Goal: Task Accomplishment & Management: Manage account settings

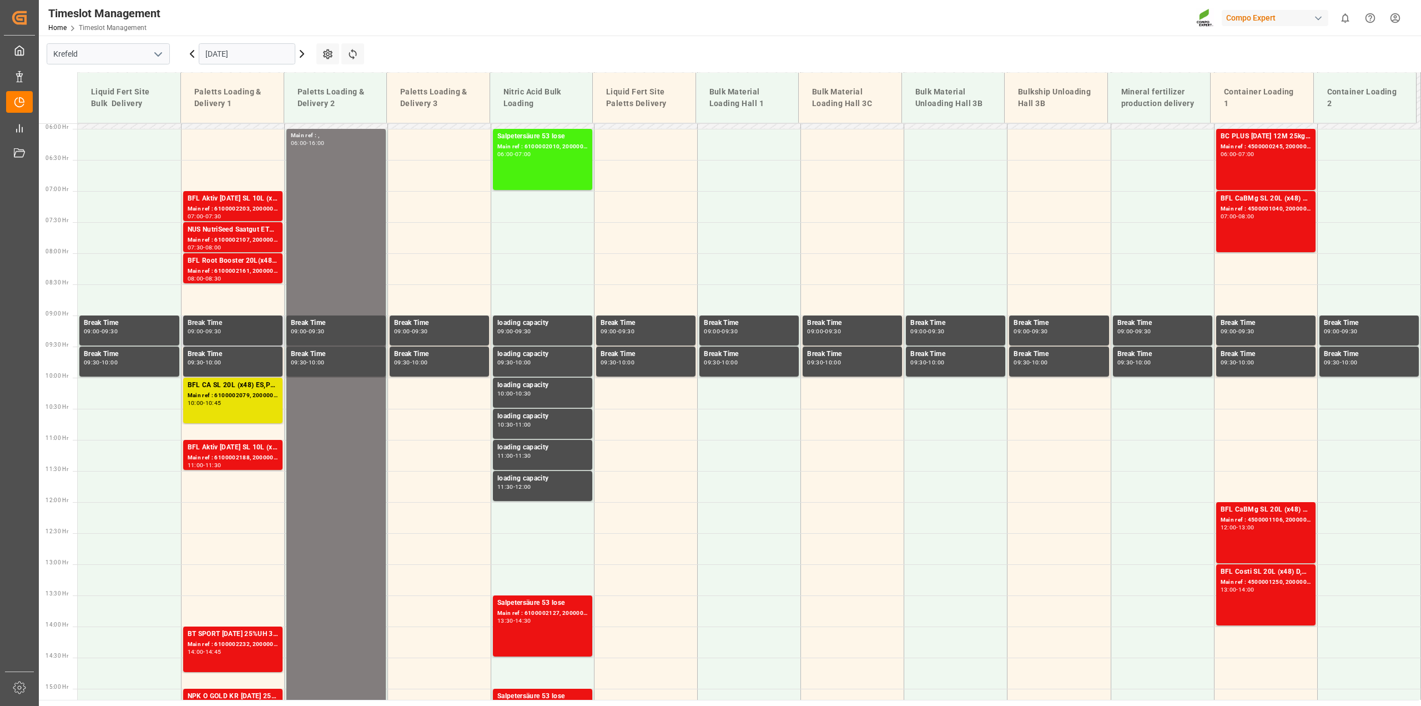
scroll to position [301, 0]
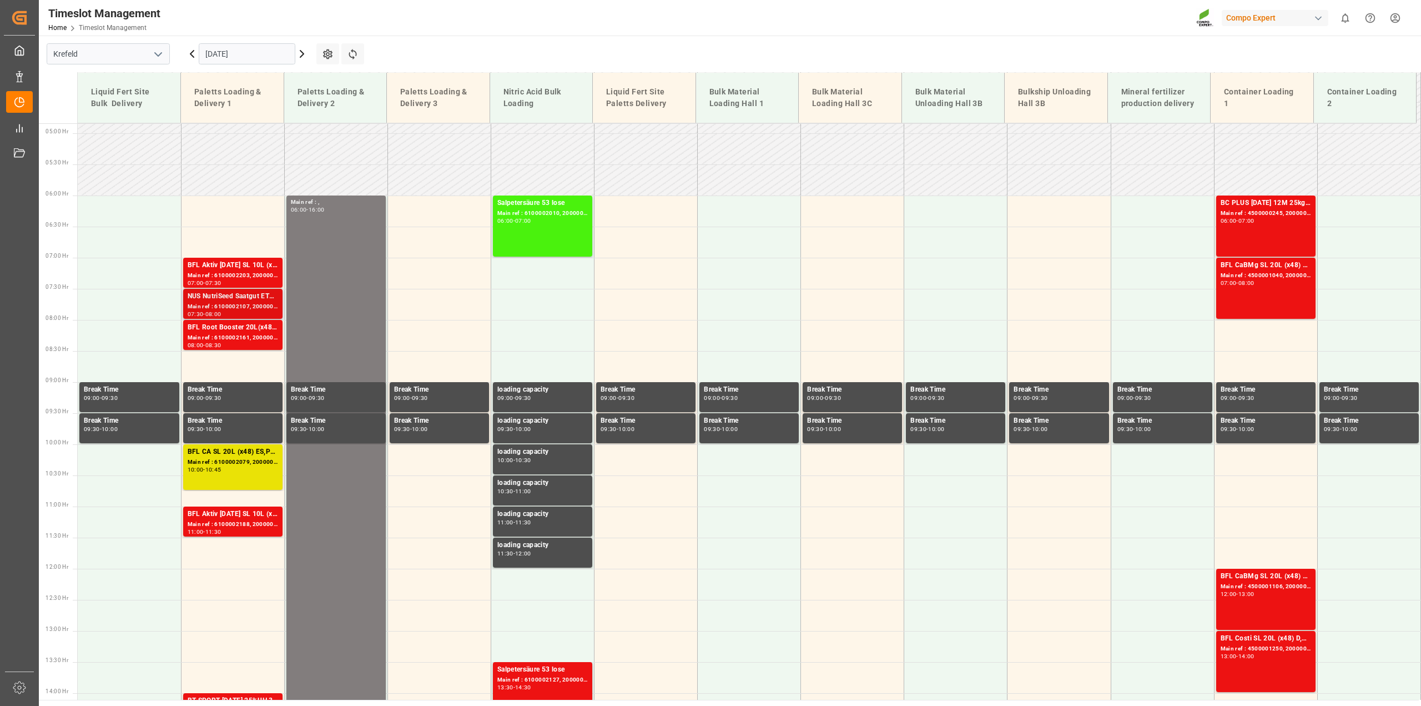
click at [247, 303] on div "Main ref : 6100002107, 2000001633" at bounding box center [233, 306] width 90 height 9
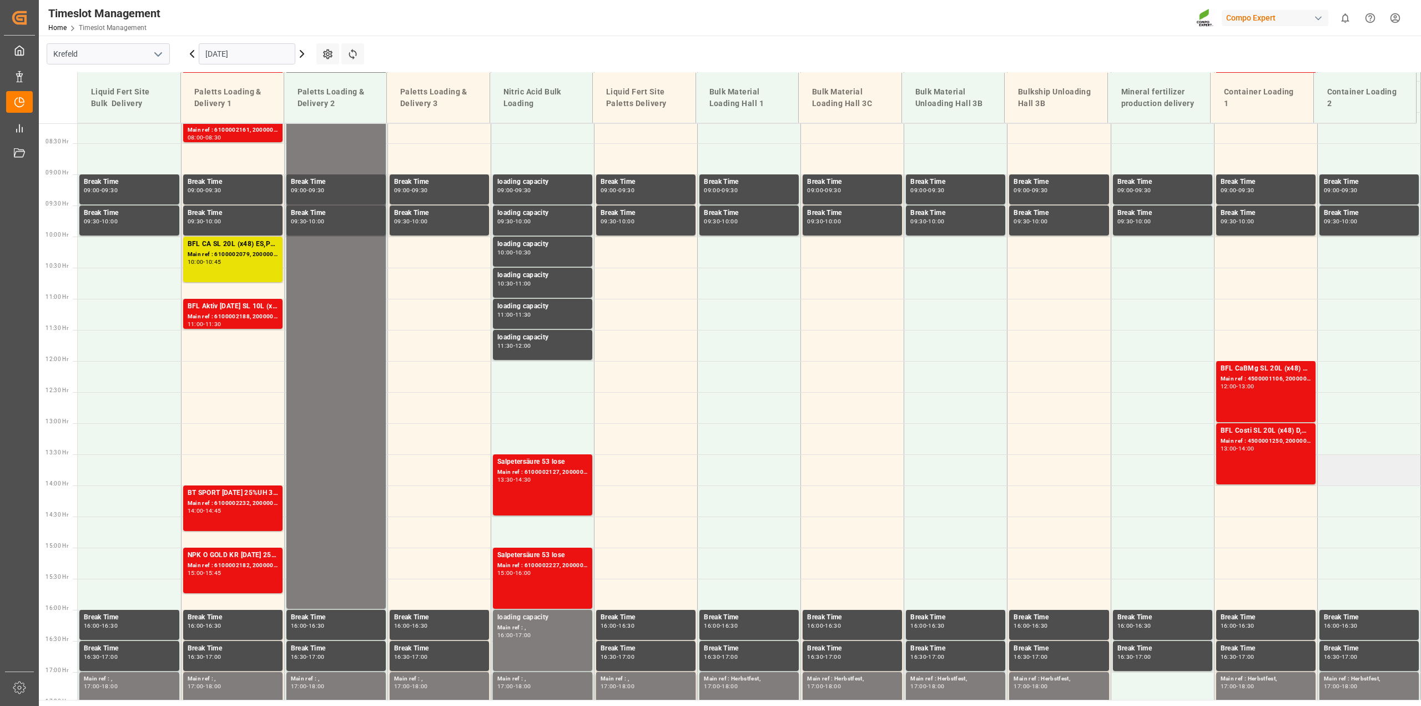
scroll to position [509, 0]
click at [192, 49] on icon at bounding box center [191, 53] width 13 height 13
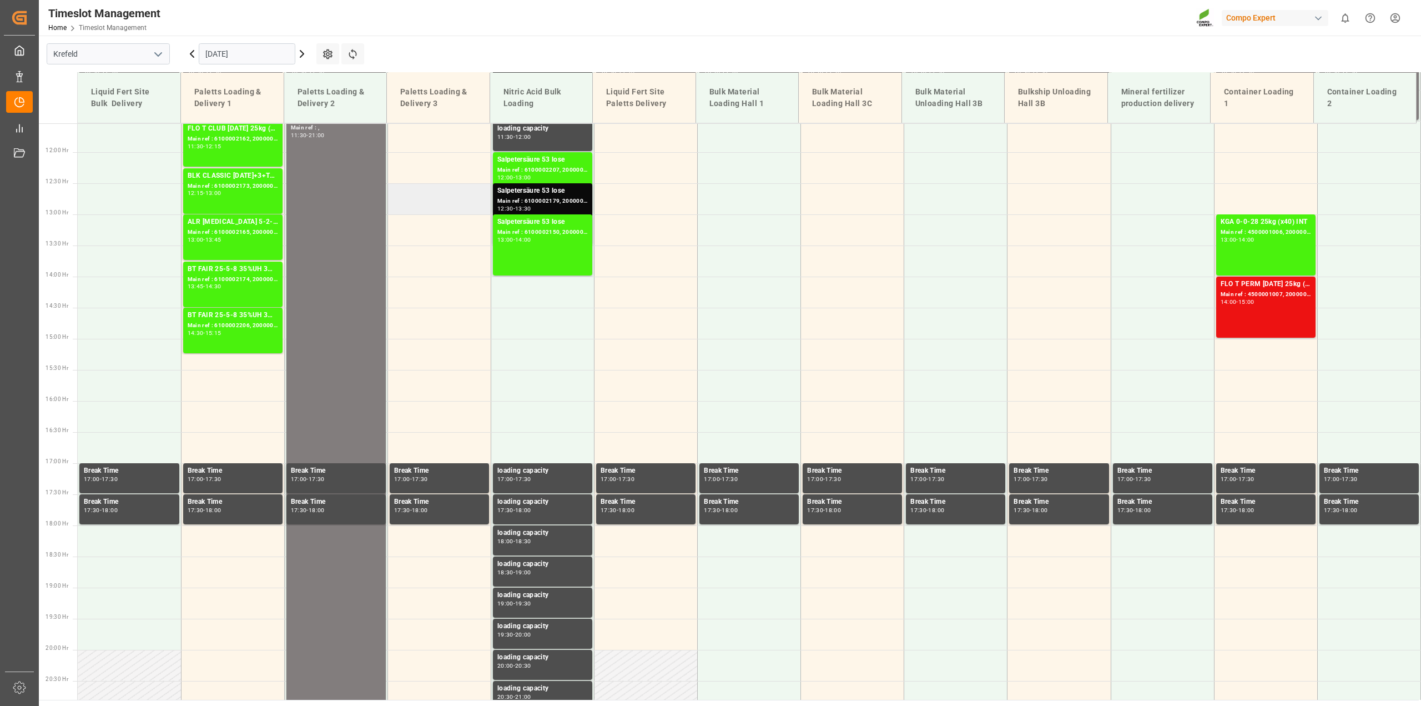
scroll to position [579, 0]
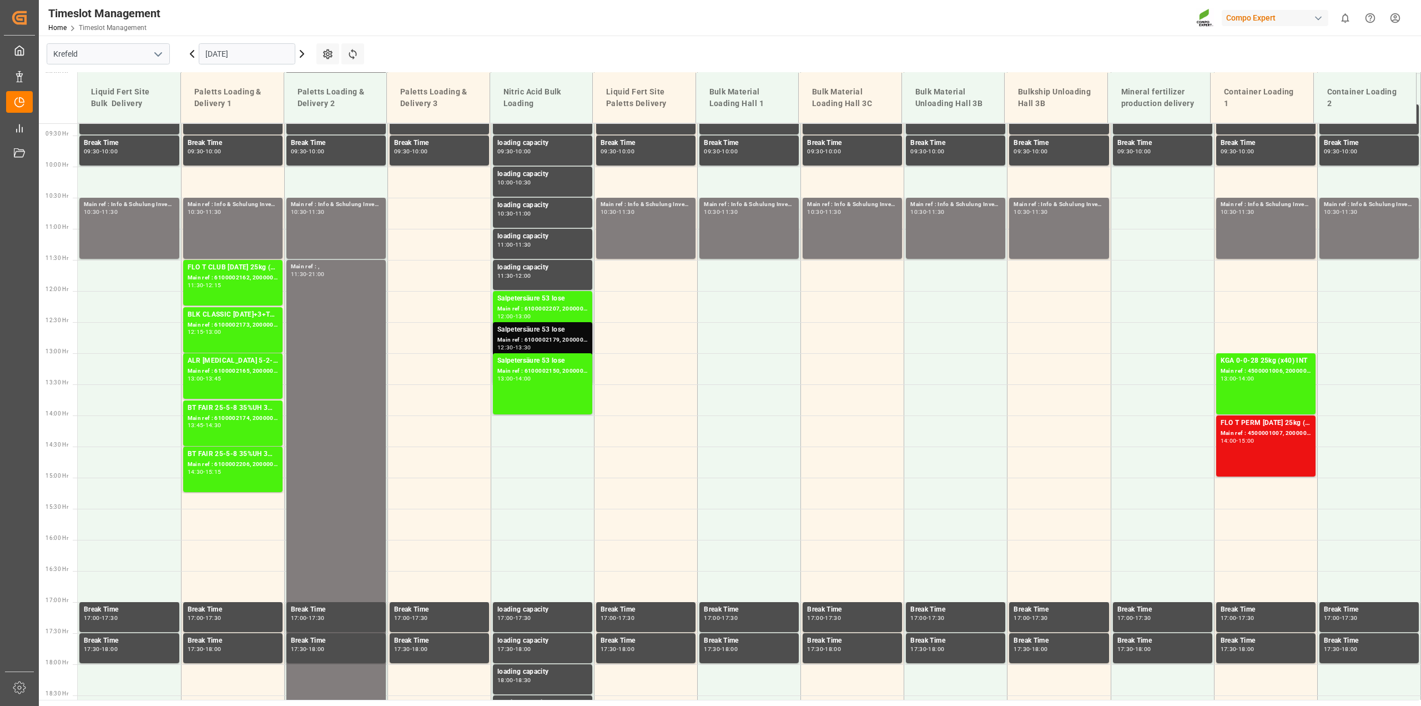
click at [524, 340] on div "Main ref : 6100002179, 2000001695" at bounding box center [542, 339] width 90 height 9
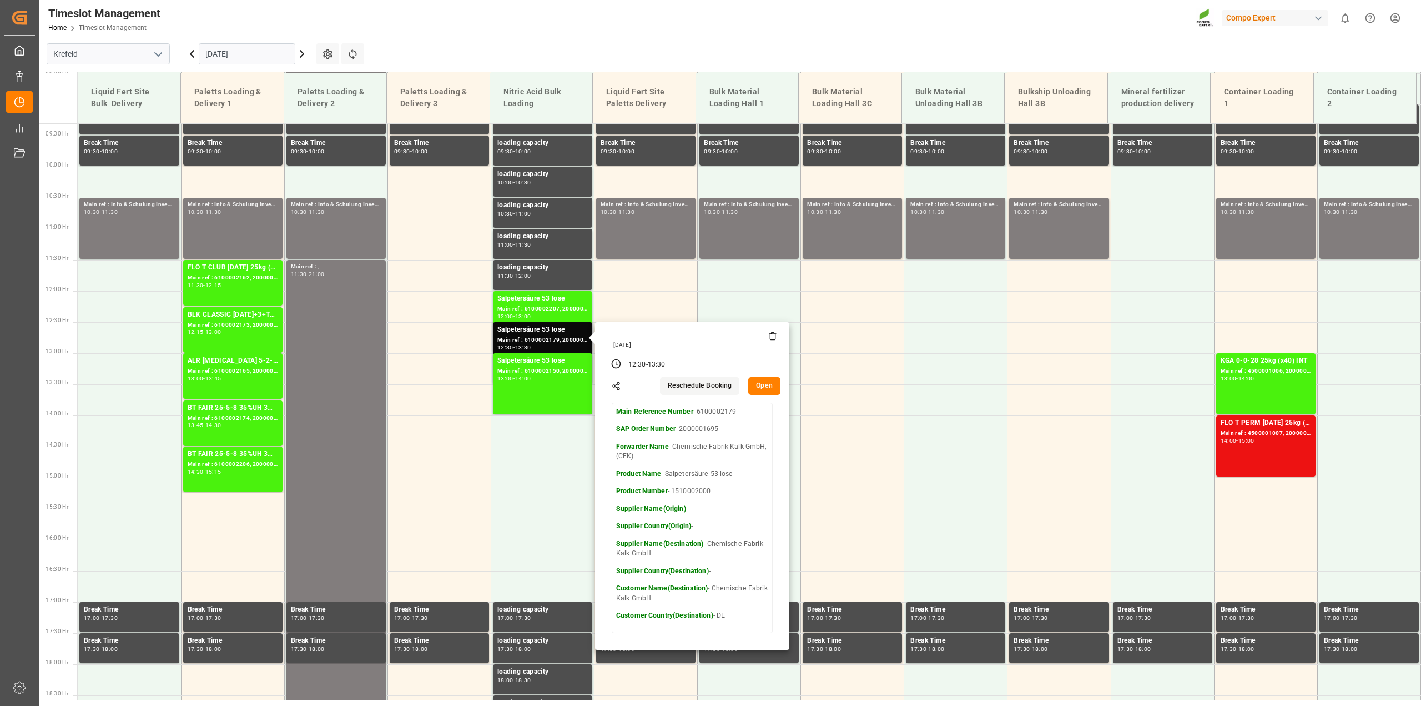
click at [761, 389] on button "Open" at bounding box center [764, 386] width 32 height 18
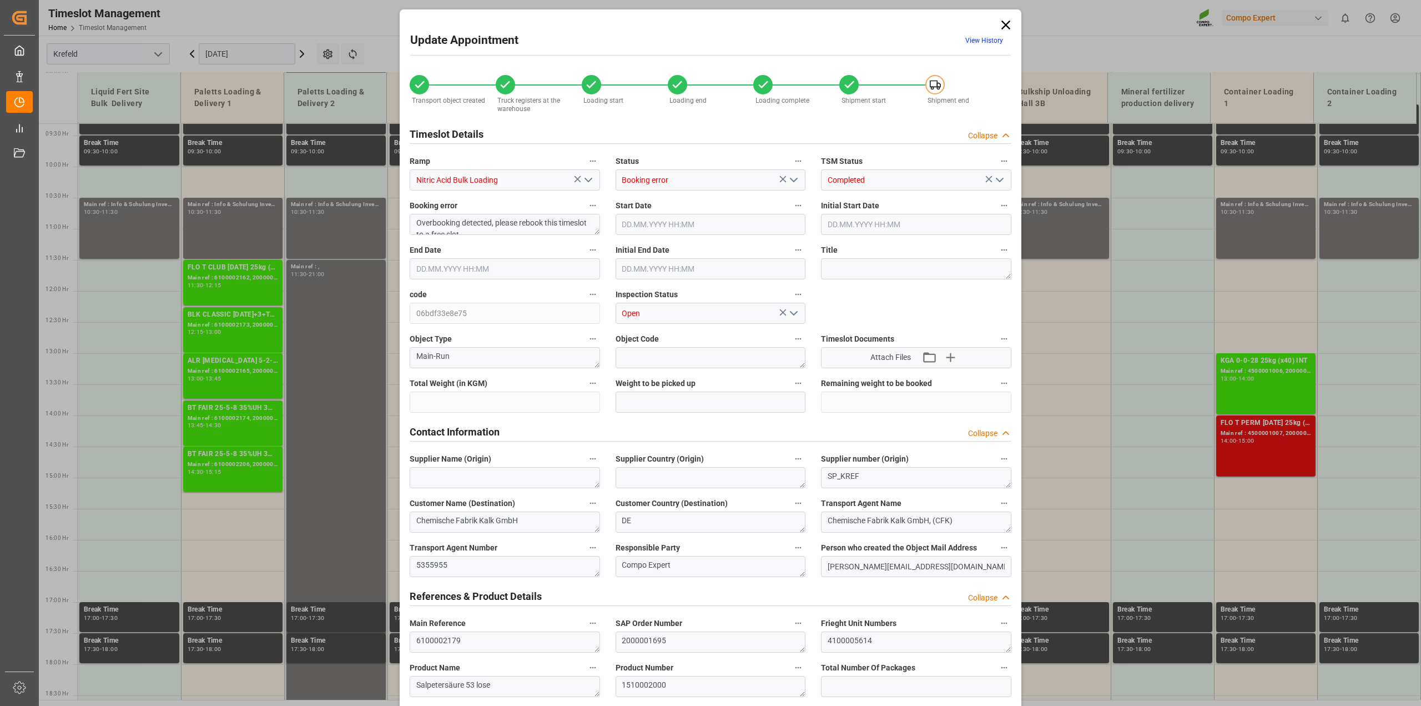
type input "24880"
type input "0"
type input "25.09.2025 12:30"
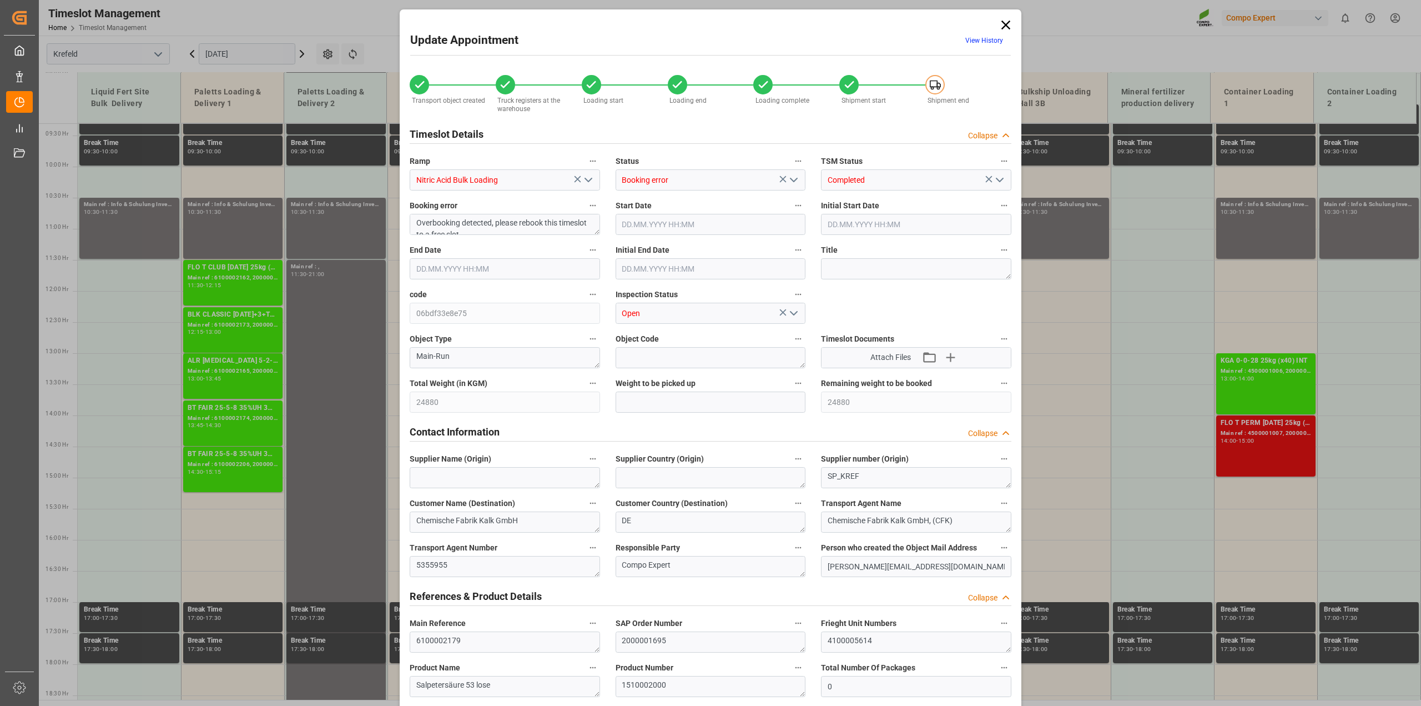
type input "25.09.2025 13:30"
type input "25.09.2025 13:00"
type input "23.09.2025 11:48"
type input "25.09.2025 12:27"
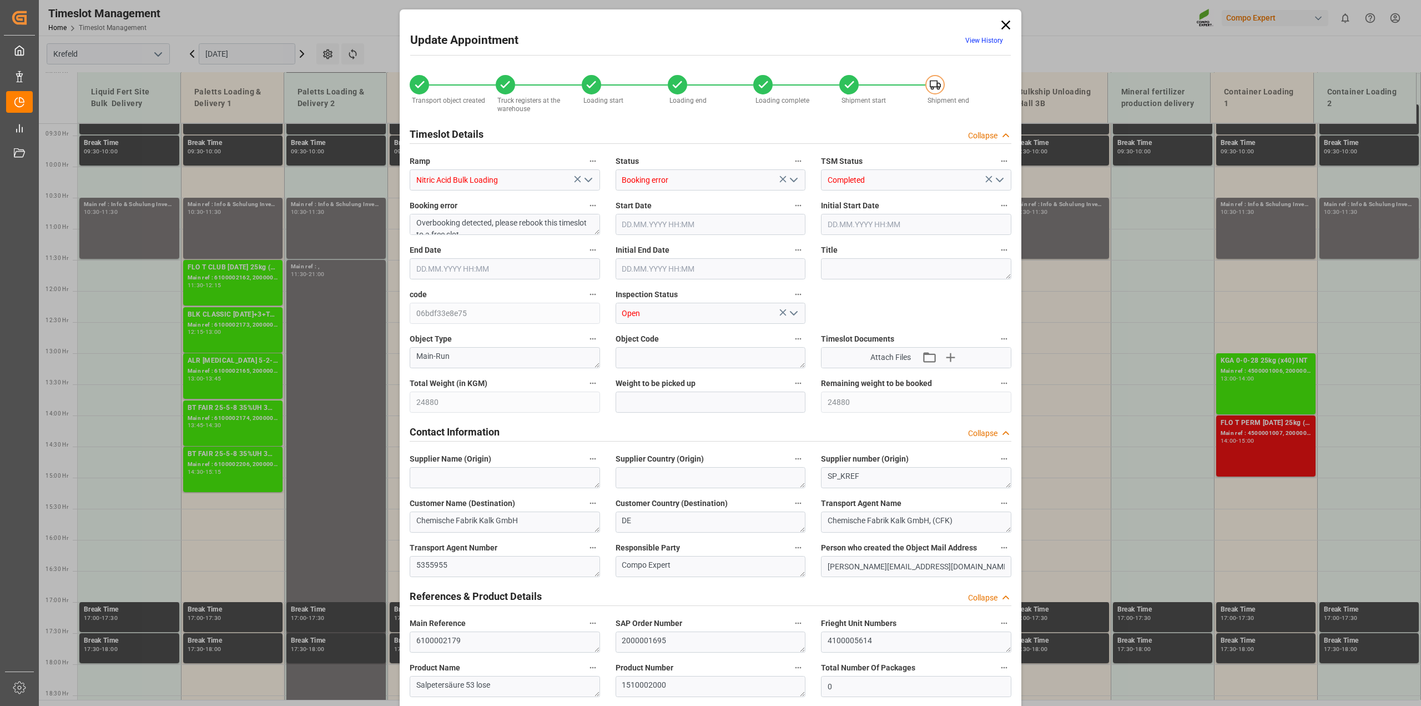
type input "25.09.2025 12:27"
type input "24.09.2025 08:50"
click at [777, 24] on icon at bounding box center [1006, 25] width 9 height 9
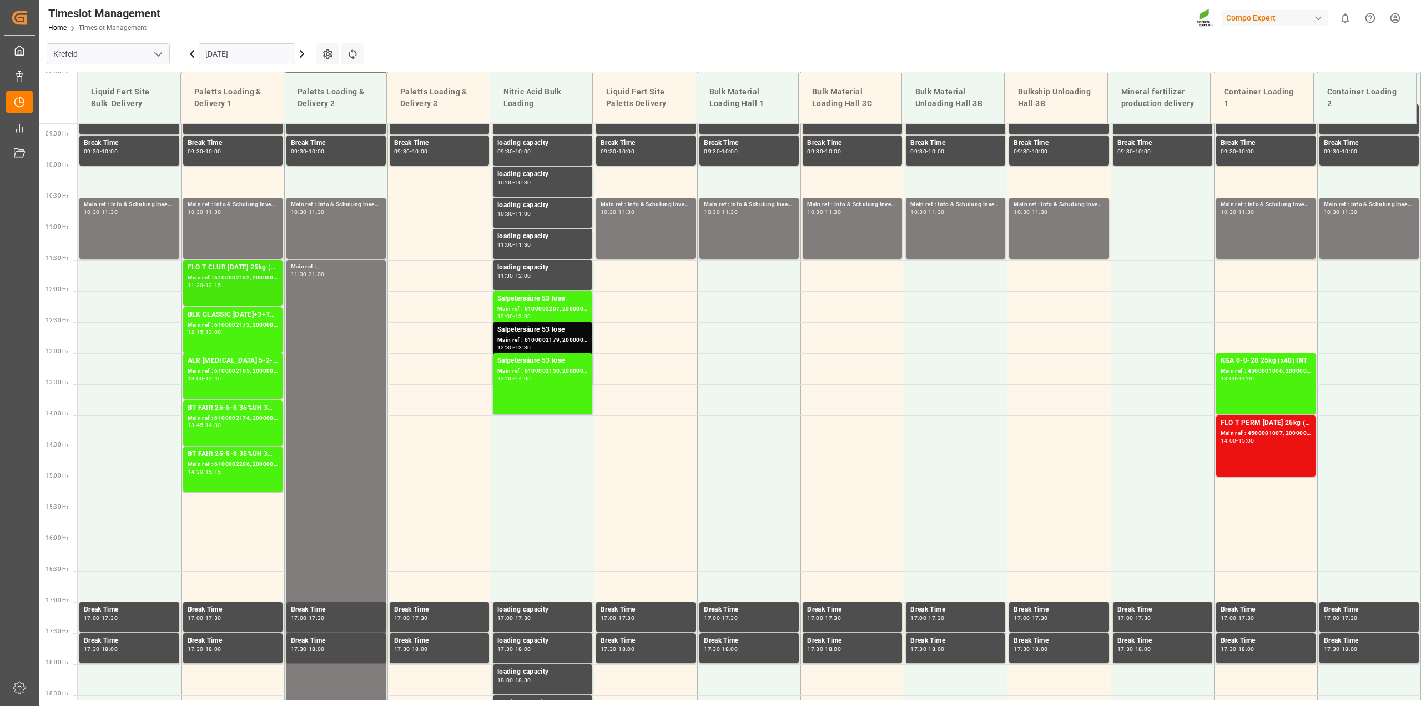
click at [222, 283] on div "12:15" at bounding box center [213, 285] width 16 height 5
click at [214, 323] on div "Main ref : 6100002173, 2000001209;2000001288 2000001209" at bounding box center [233, 324] width 90 height 9
click at [212, 384] on div "ALR ALGIN 5-2-5 25kg (x40) FRBT FAIR 25-5-8 35%UH 3M 25kg (x40) INT Main ref : …" at bounding box center [233, 375] width 90 height 41
click at [199, 414] on div "Main ref : 6100002174, 2000000899" at bounding box center [233, 418] width 90 height 9
click at [218, 465] on div "Main ref : 6100002206, 2000000333" at bounding box center [233, 464] width 90 height 9
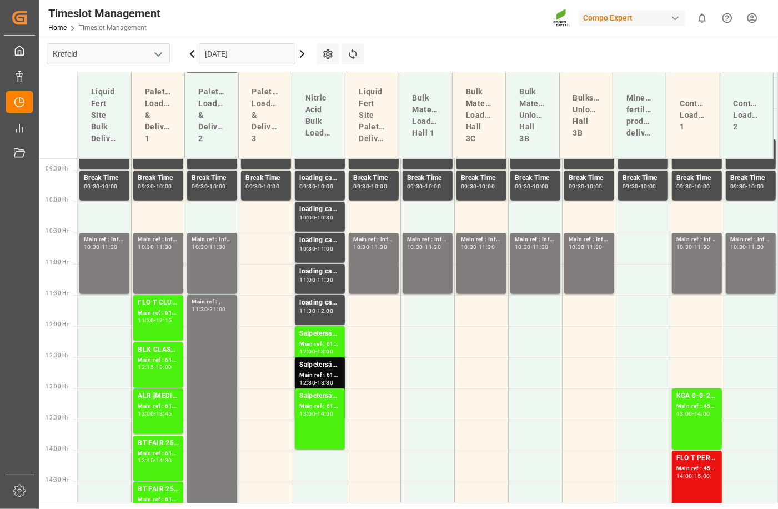
drag, startPoint x: 218, startPoint y: 464, endPoint x: 1389, endPoint y: 93, distance: 1228.4
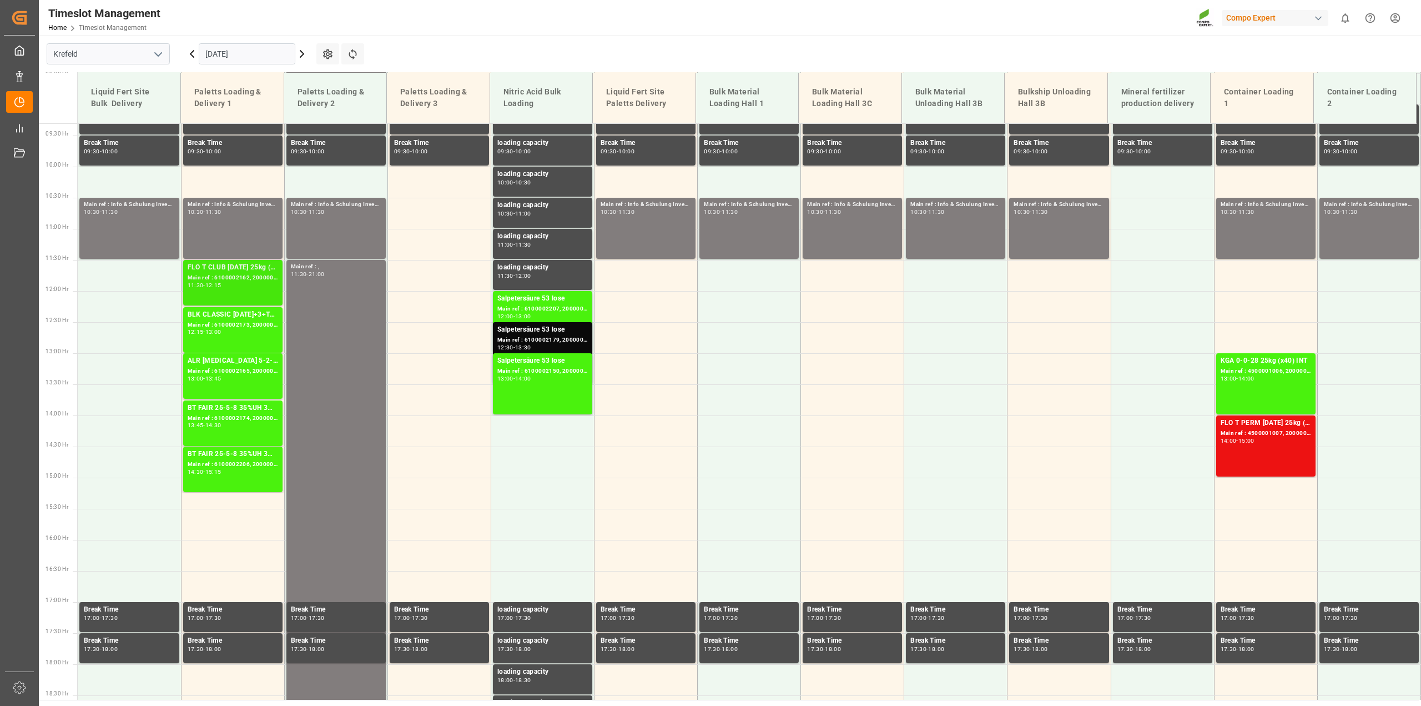
click at [228, 278] on div "Main ref : 6100002162, 2000001226" at bounding box center [233, 277] width 90 height 9
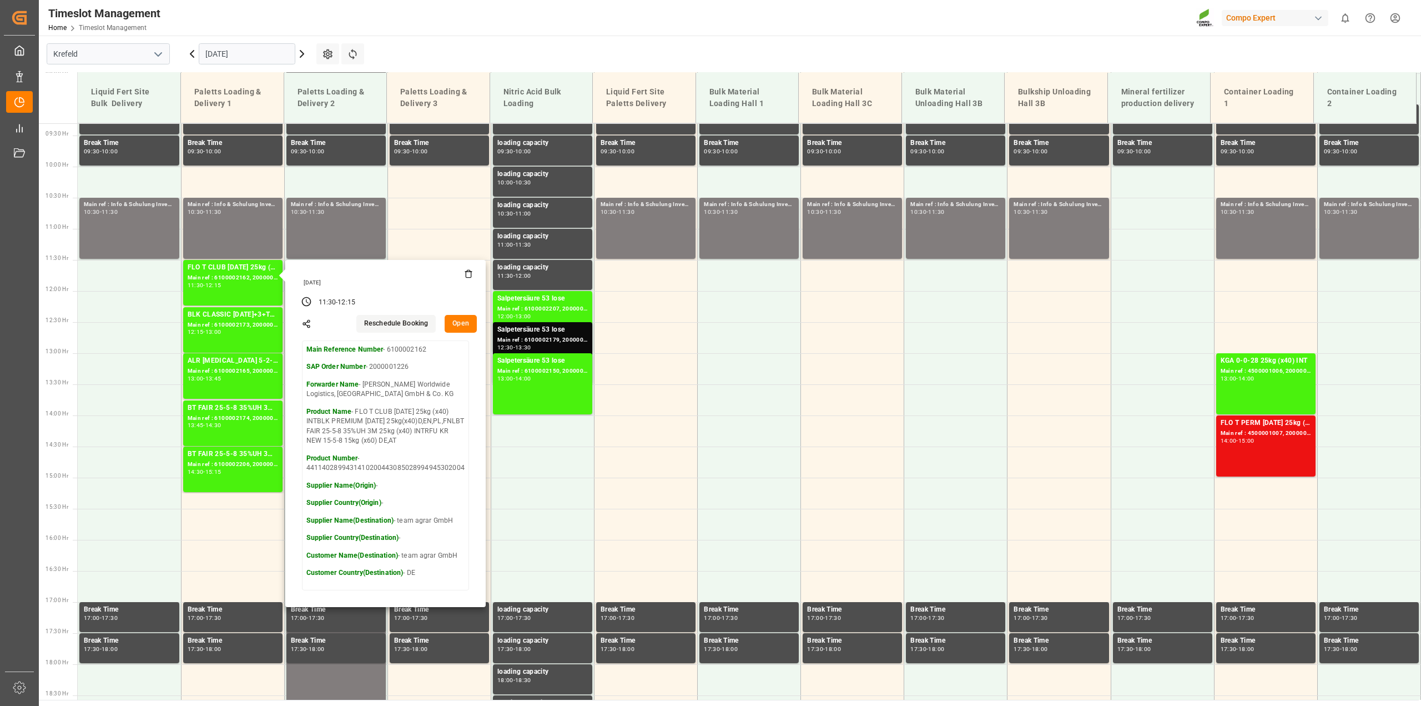
click at [462, 322] on button "Open" at bounding box center [461, 324] width 32 height 18
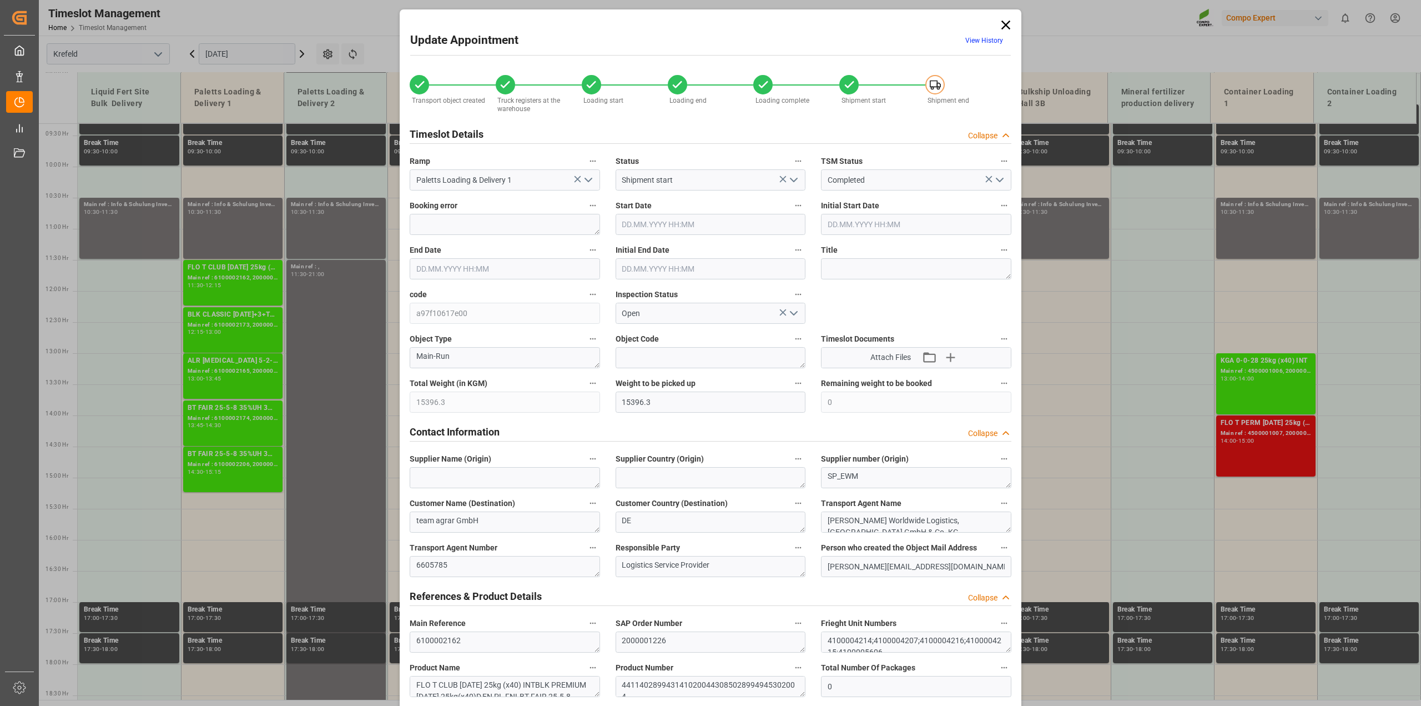
type input "25.09.2025 11:30"
type input "25.09.2025 12:15"
type input "25.09.2025 12:00"
type input "22.09.2025 15:27"
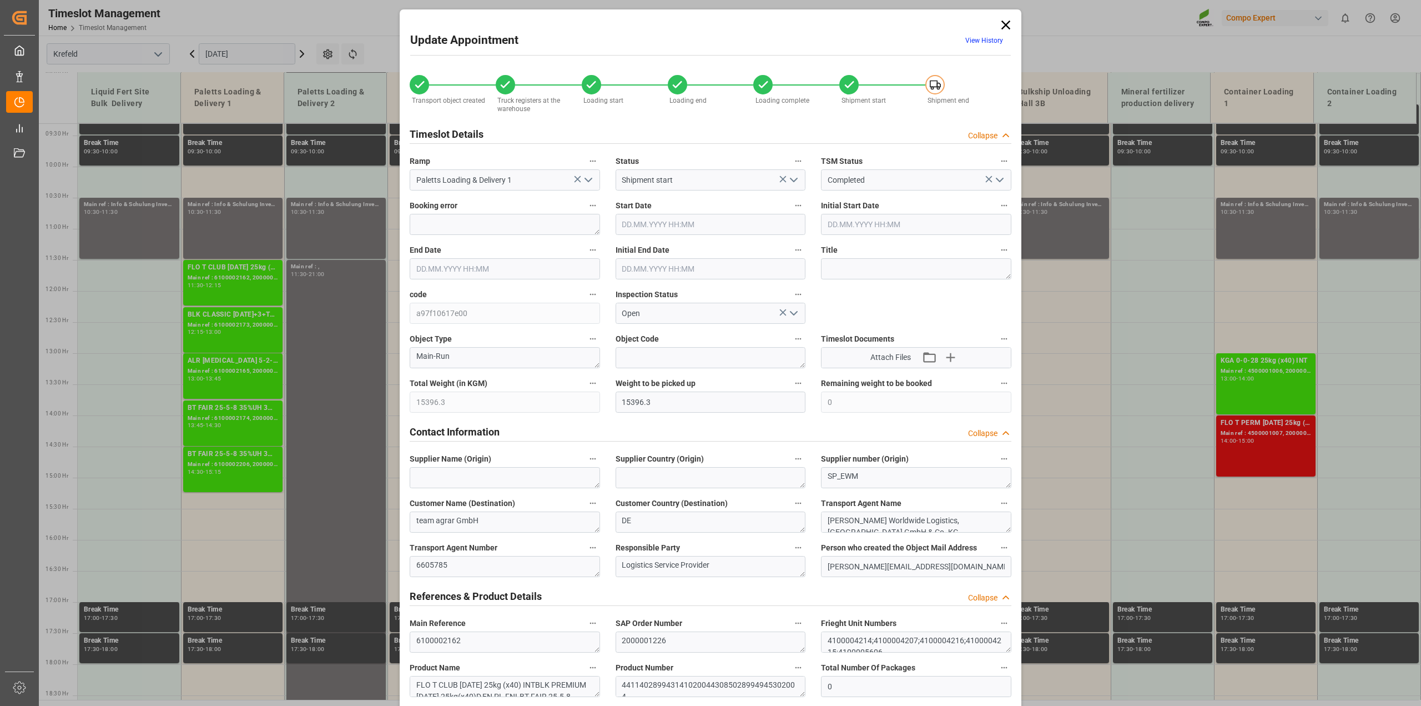
type input "25.09.2025 13:51"
type input "25.09.2025 13:54"
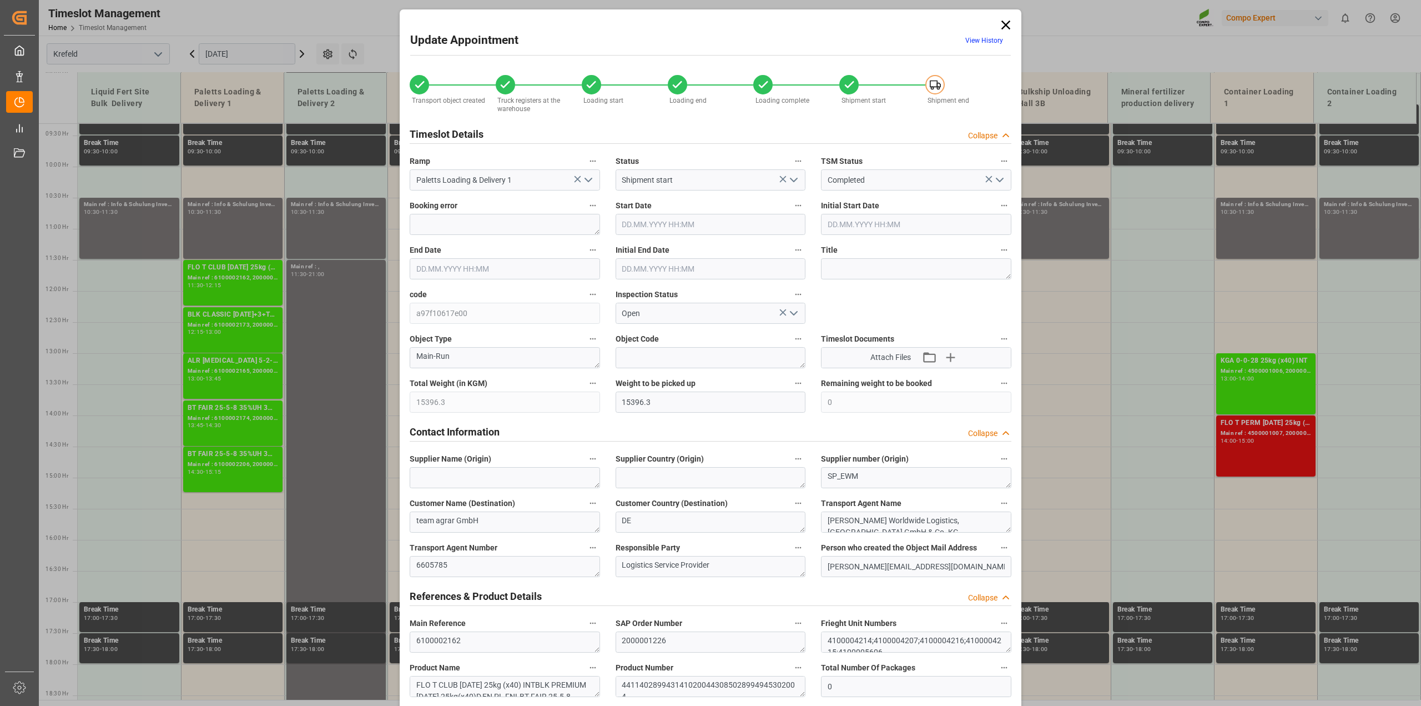
type input "24.09.2025 14:04"
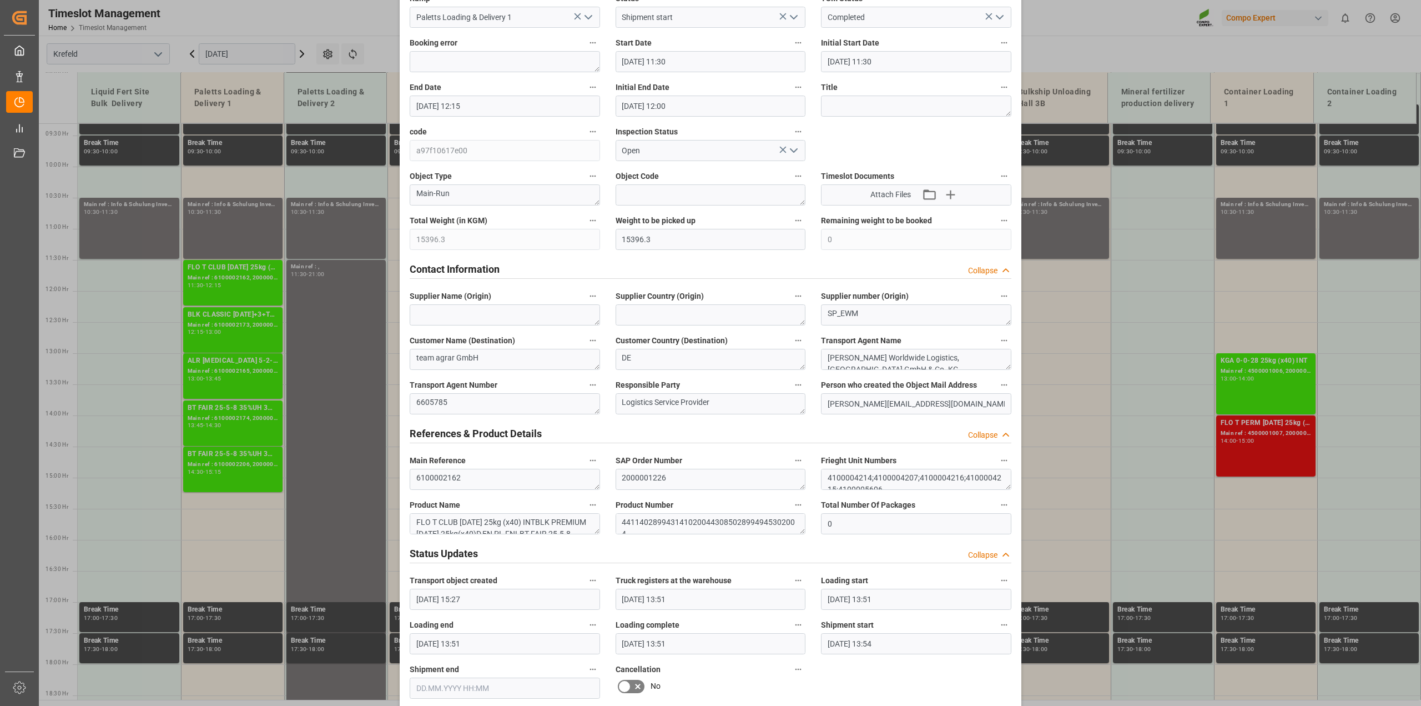
scroll to position [347, 0]
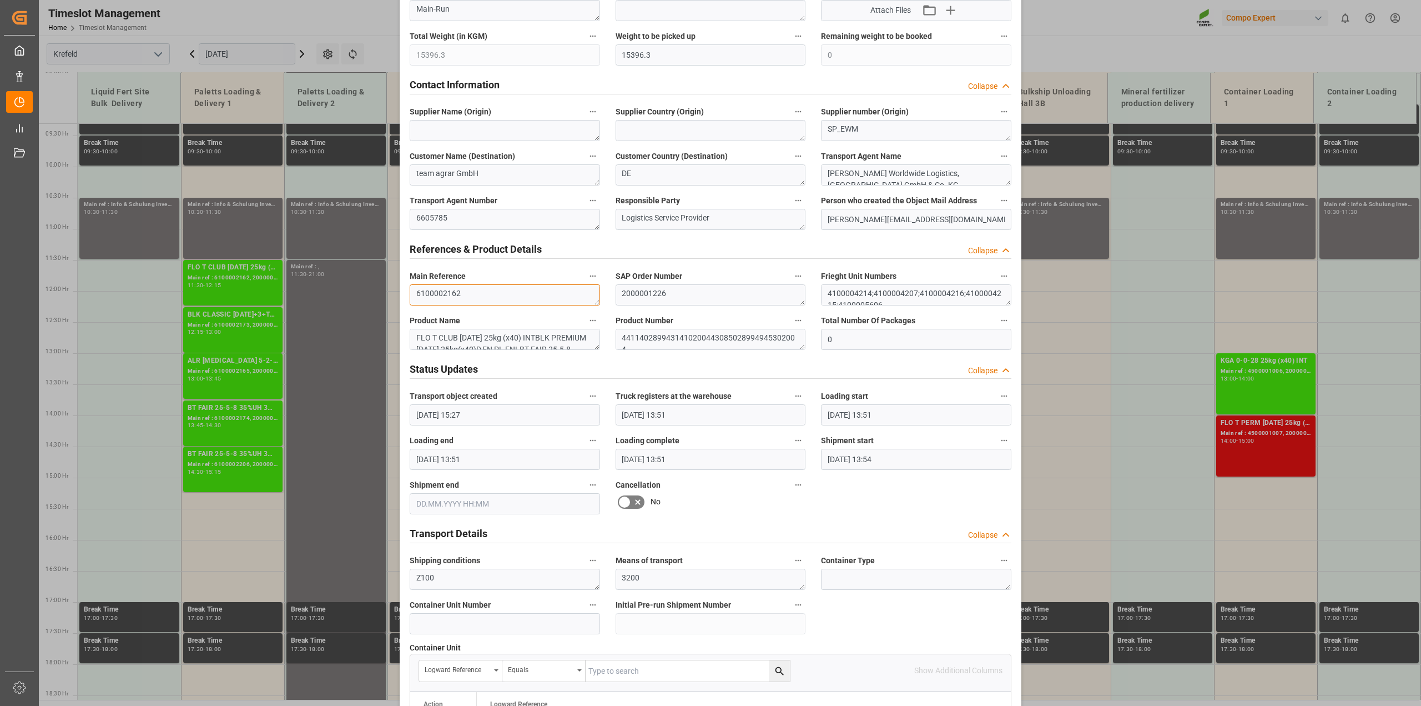
drag, startPoint x: 472, startPoint y: 300, endPoint x: 363, endPoint y: 288, distance: 110.6
click at [363, 288] on div "Update Appointment View History Transport object created Truck registers at the…" at bounding box center [710, 353] width 1421 height 706
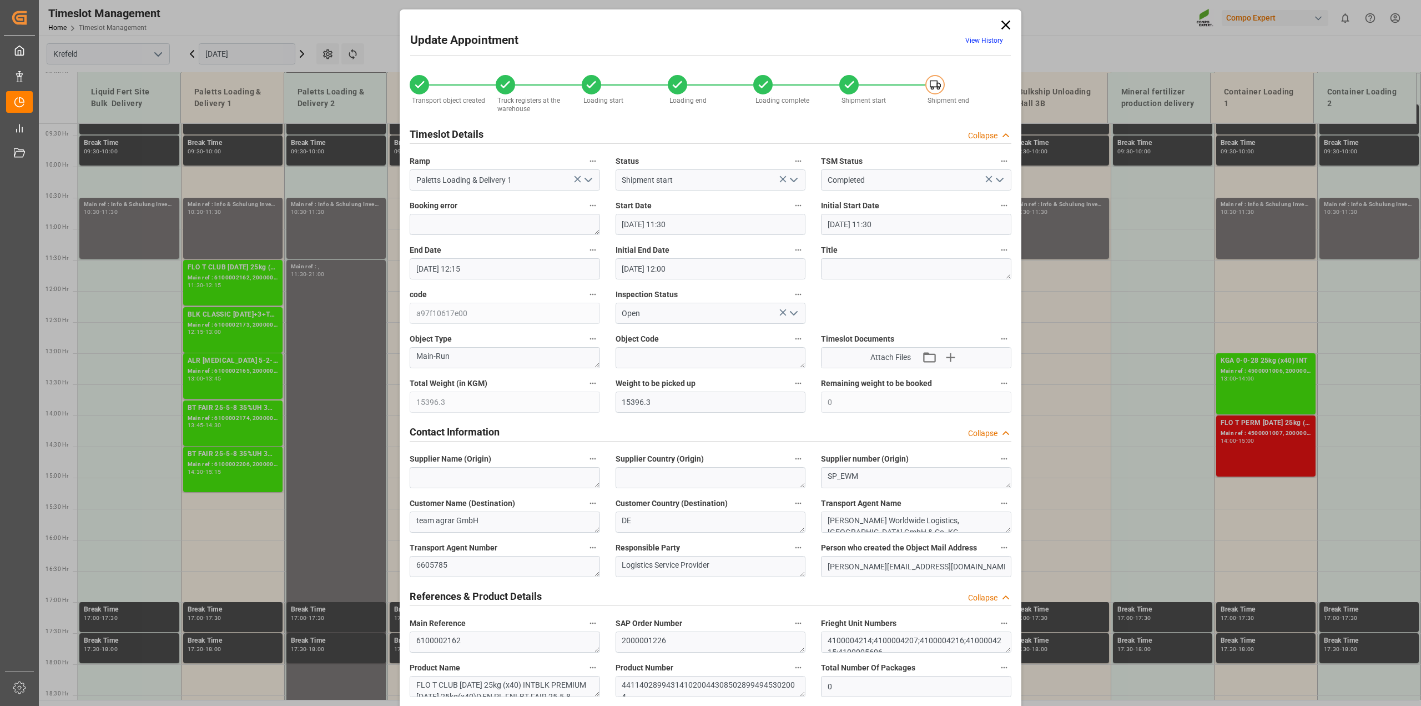
click at [777, 27] on icon at bounding box center [1006, 25] width 16 height 16
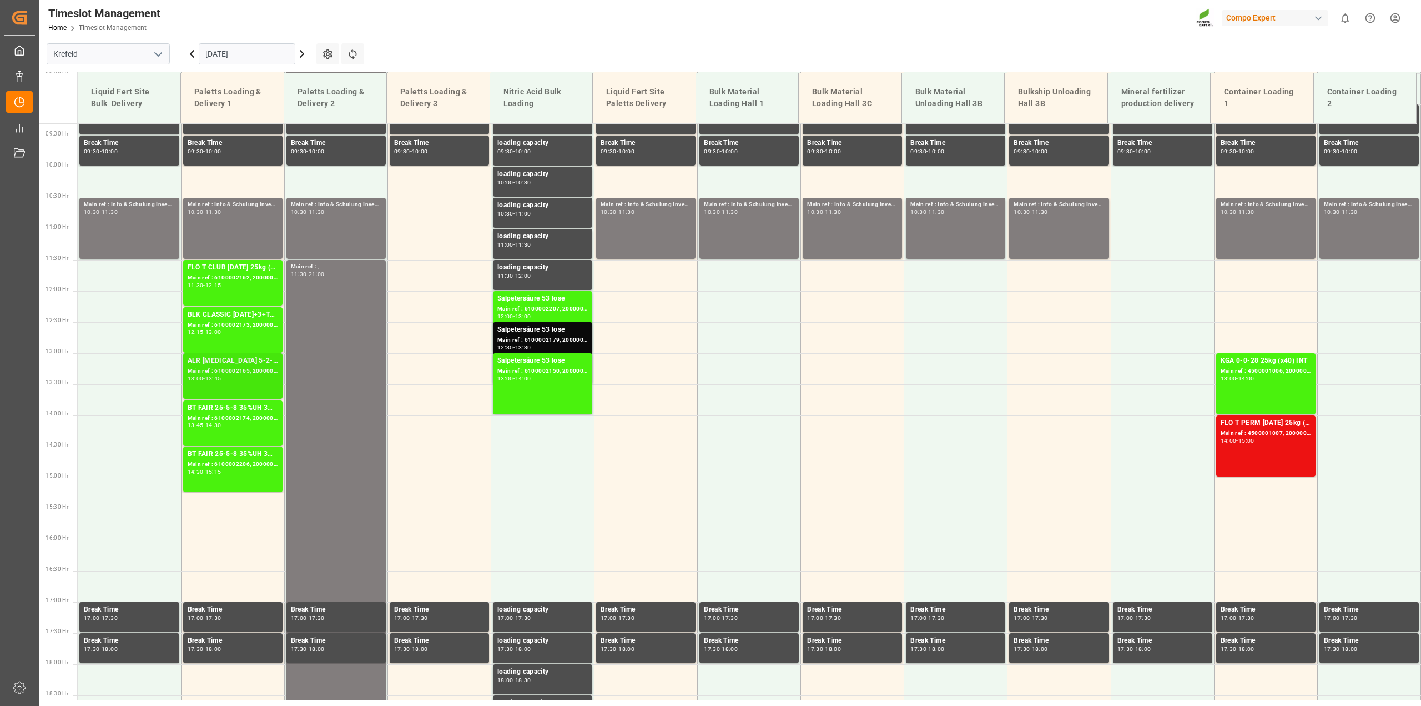
click at [215, 384] on div "ALR ALGIN 5-2-5 25kg (x40) FRBT FAIR 25-5-8 35%UH 3M 25kg (x40) INT Main ref : …" at bounding box center [233, 375] width 90 height 41
click at [243, 406] on div "BT FAIR 25-5-8 35%UH 3M 25kg (x40) INTFET 6-0-12 KR 25kgx40 DE,AT,FR,ES,ITFLO T…" at bounding box center [233, 408] width 90 height 11
click at [229, 470] on div "14:30 - 15:15" at bounding box center [233, 472] width 90 height 6
click at [528, 307] on div "Main ref : 6100002207, 2000001730" at bounding box center [542, 308] width 90 height 9
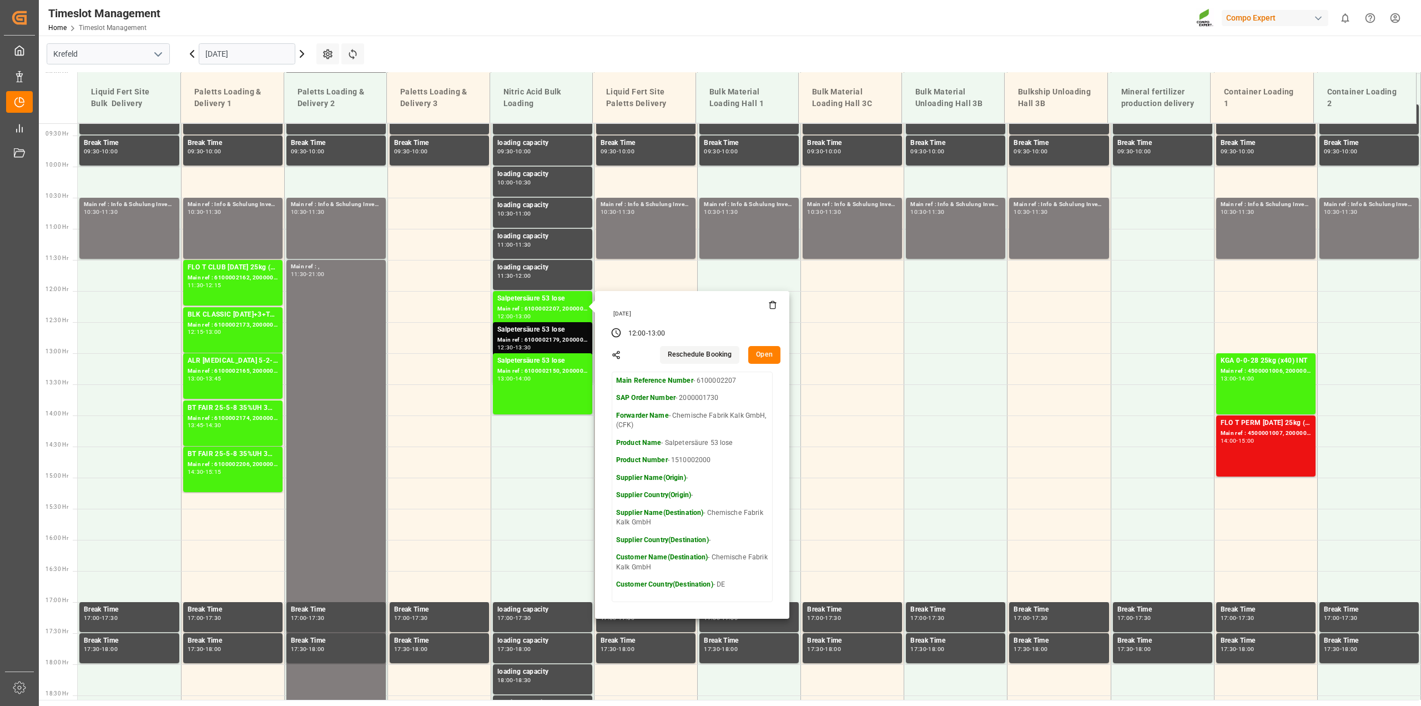
click at [766, 351] on button "Open" at bounding box center [764, 355] width 32 height 18
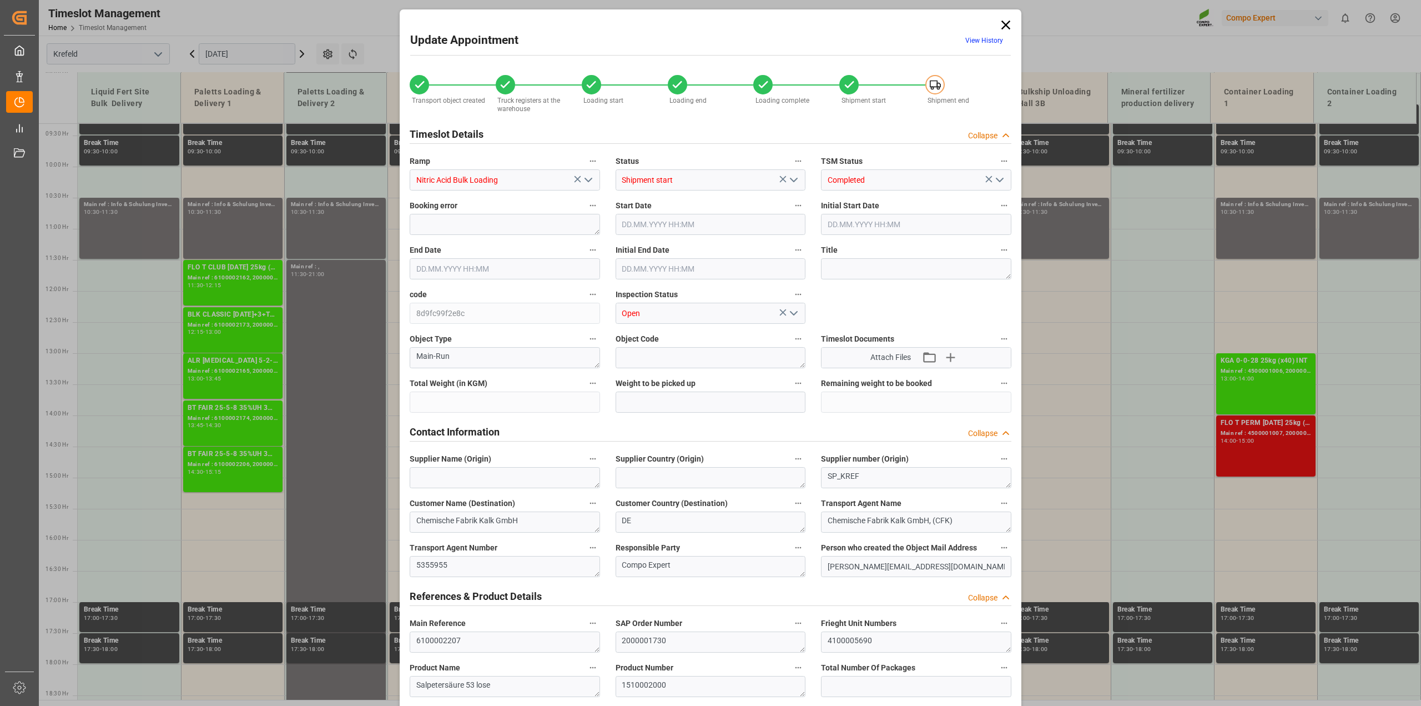
type input "20900"
type input "0"
type input "25.09.2025 12:00"
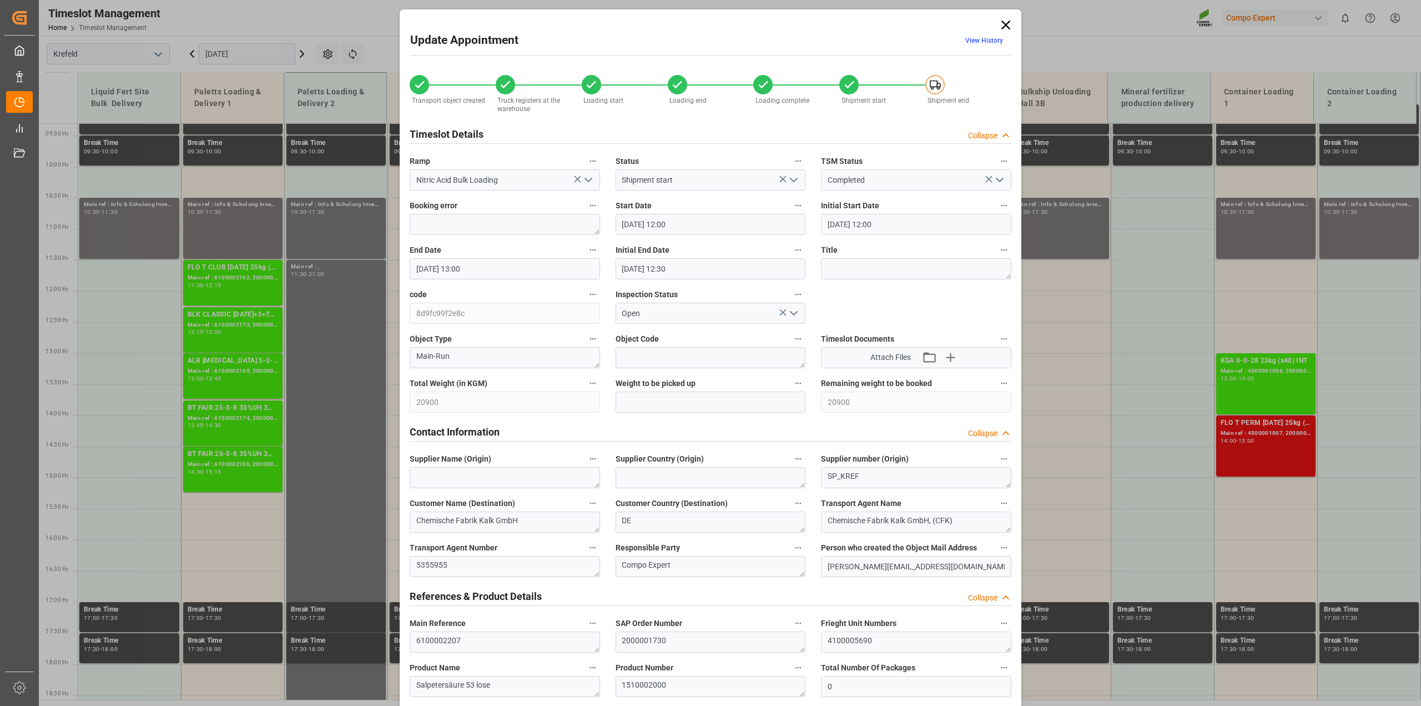
type input "25.09.2025 13:00"
type input "25.09.2025 12:30"
type input "[DATE] 13:04"
type input "[DATE] 14:11"
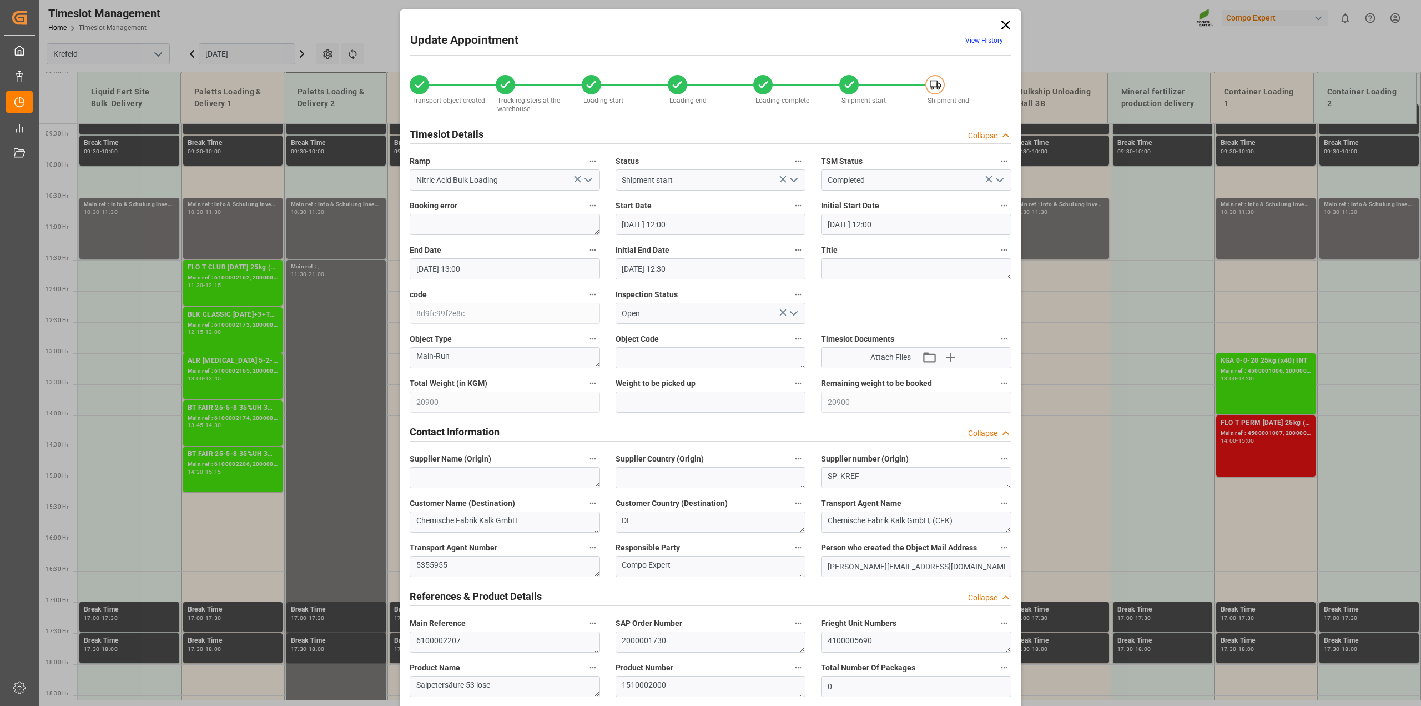
type input "[DATE] 14:11"
type input "[DATE] 14:12"
type input "24.09.2025 11:35"
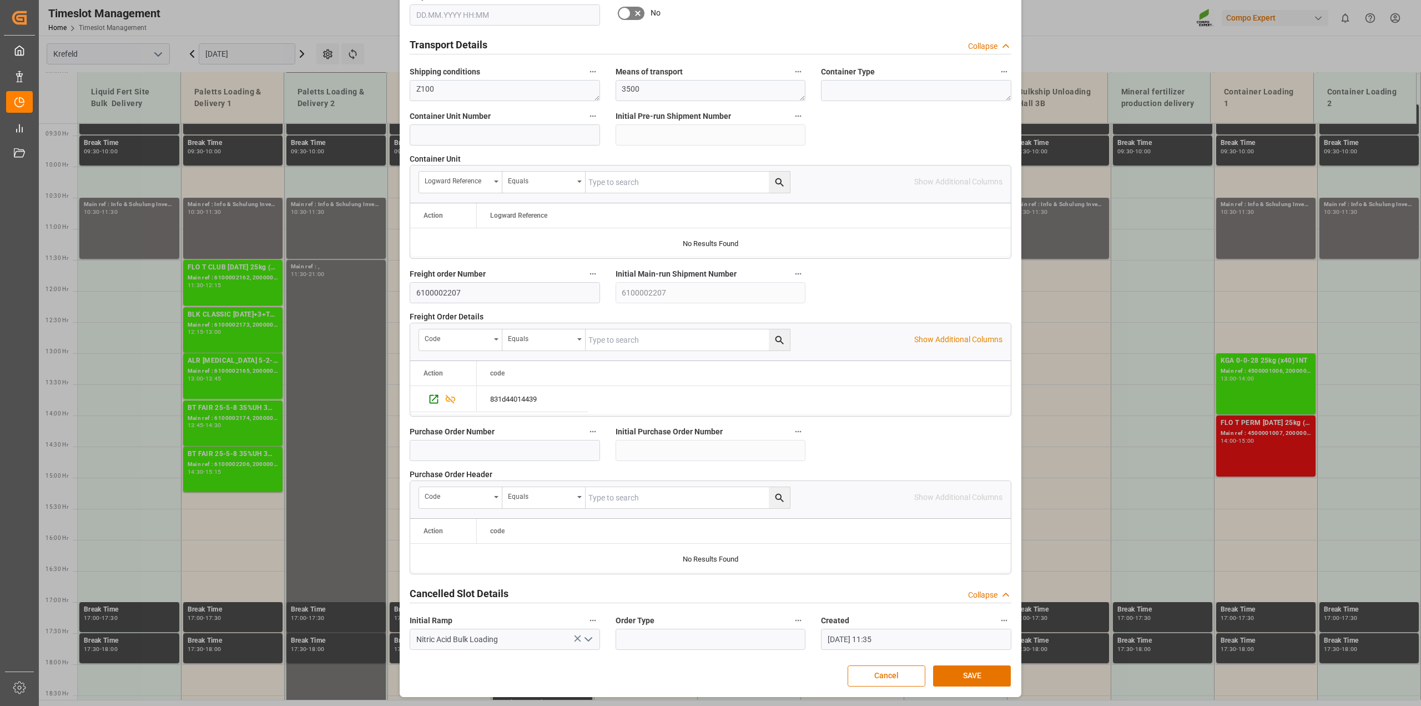
scroll to position [837, 0]
click at [434, 398] on icon "Press SPACE to select this row." at bounding box center [434, 399] width 12 height 12
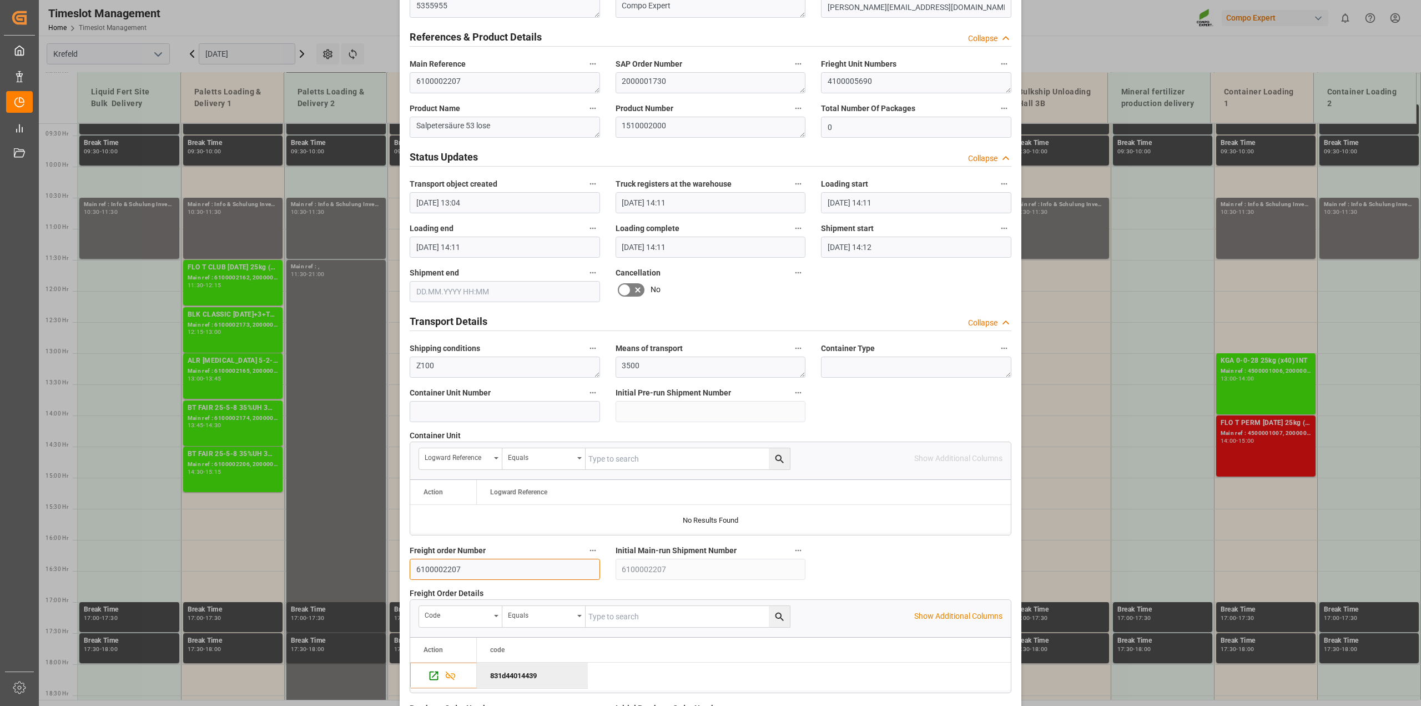
drag, startPoint x: 459, startPoint y: 570, endPoint x: 382, endPoint y: 559, distance: 77.5
click at [382, 508] on div "Update Appointment View History Transport object created Truck registers at the…" at bounding box center [710, 353] width 1421 height 706
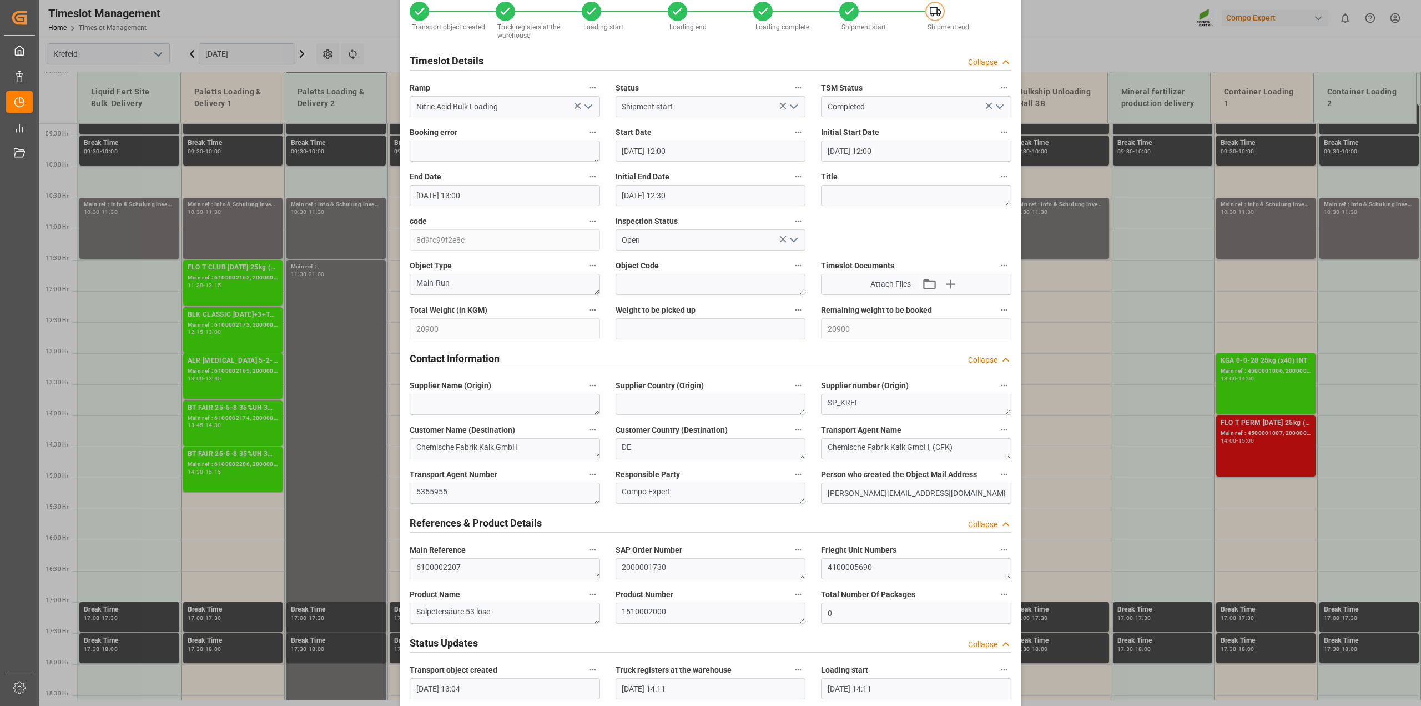
scroll to position [0, 0]
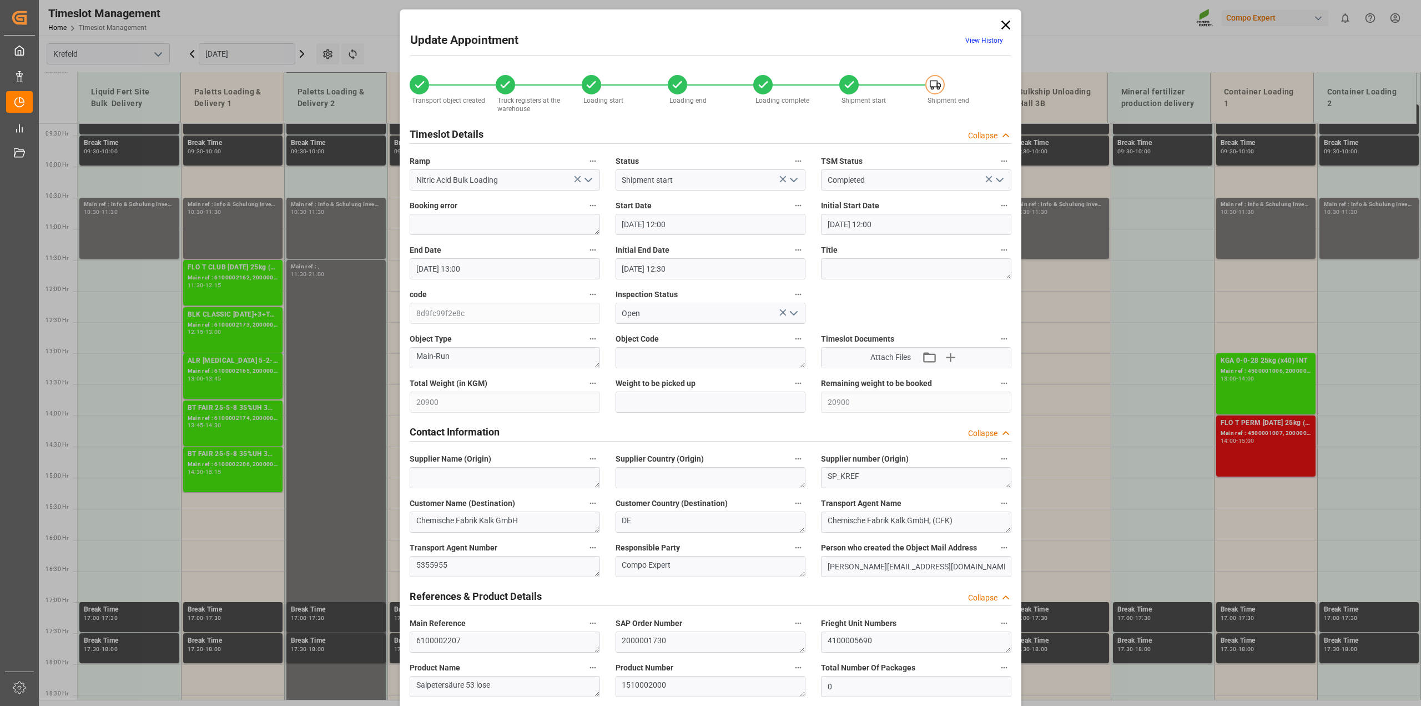
click at [777, 26] on icon at bounding box center [1006, 25] width 9 height 9
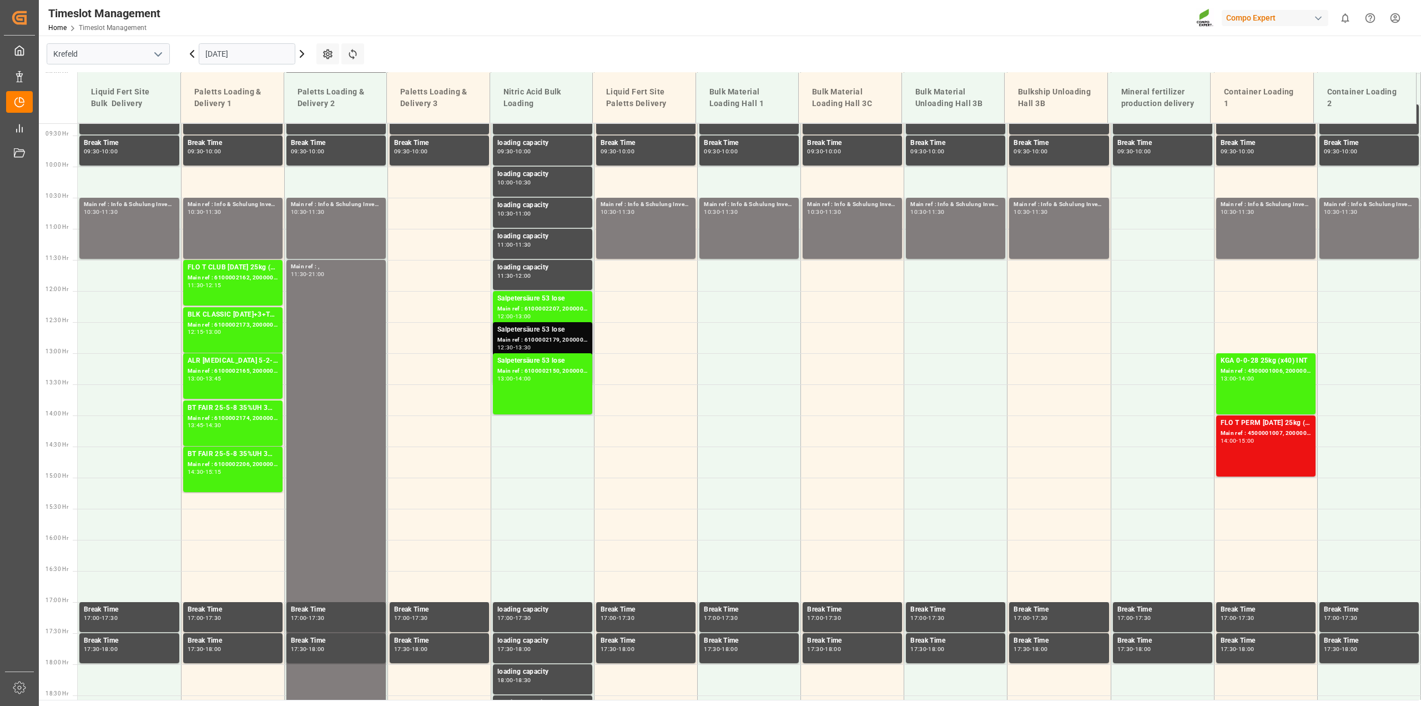
click at [560, 343] on div "Main ref : 6100002179, 2000001695" at bounding box center [542, 339] width 90 height 9
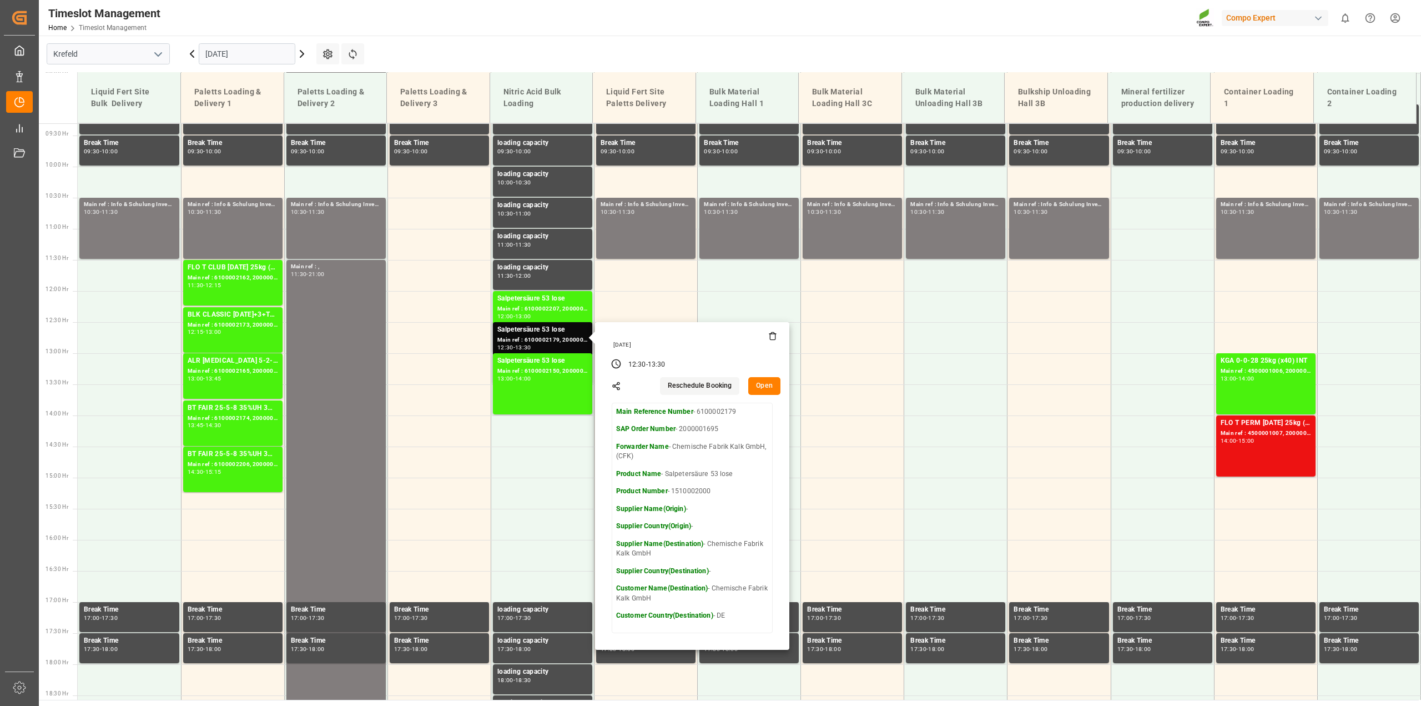
click at [771, 381] on button "Open" at bounding box center [764, 386] width 32 height 18
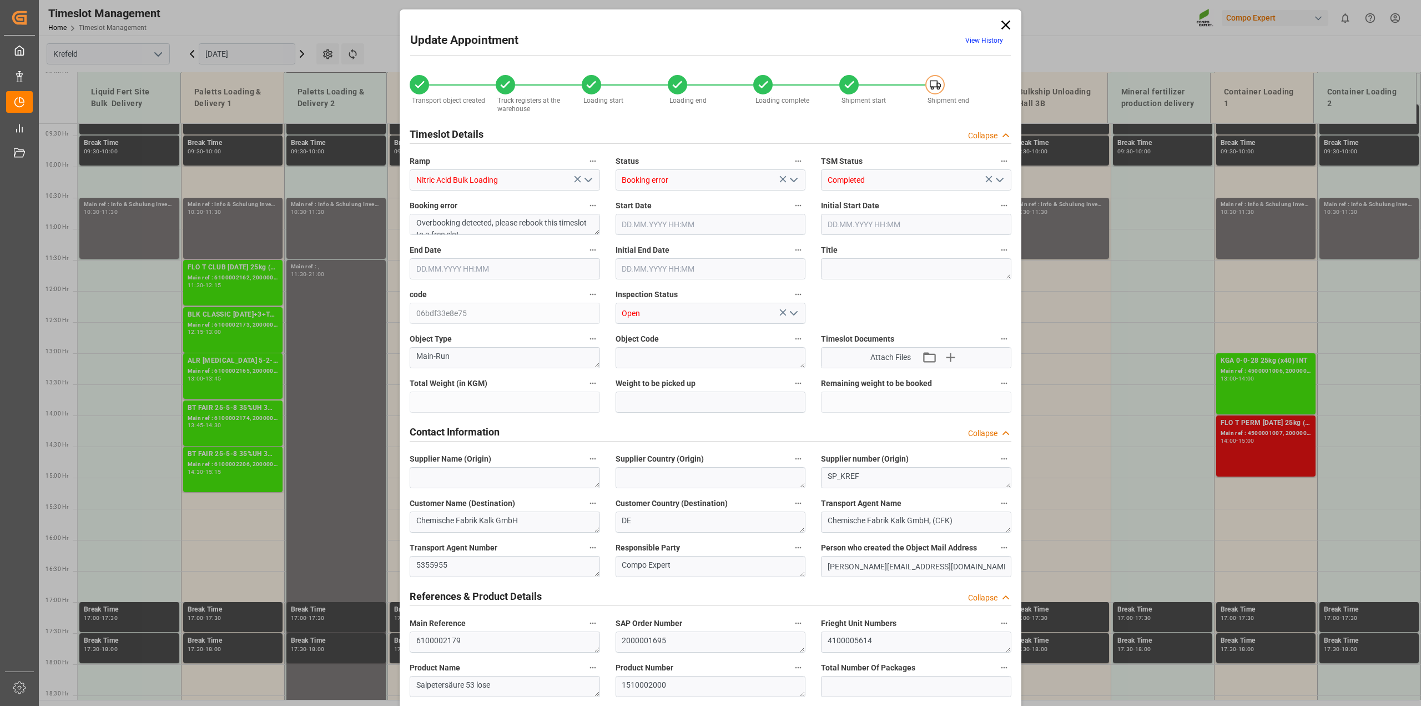
type input "24880"
type input "0"
type input "25.09.2025 12:30"
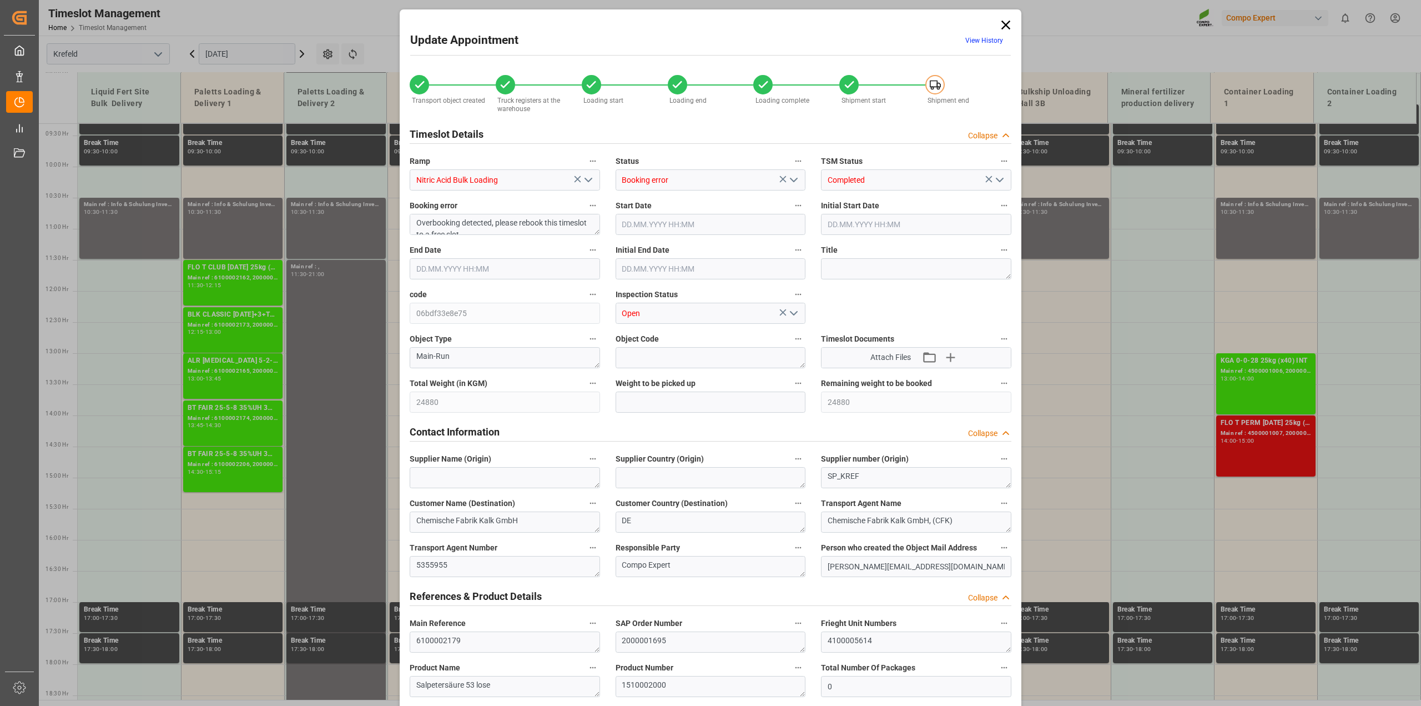
type input "25.09.2025 13:30"
type input "25.09.2025 13:00"
type input "23.09.2025 11:48"
type input "25.09.2025 12:27"
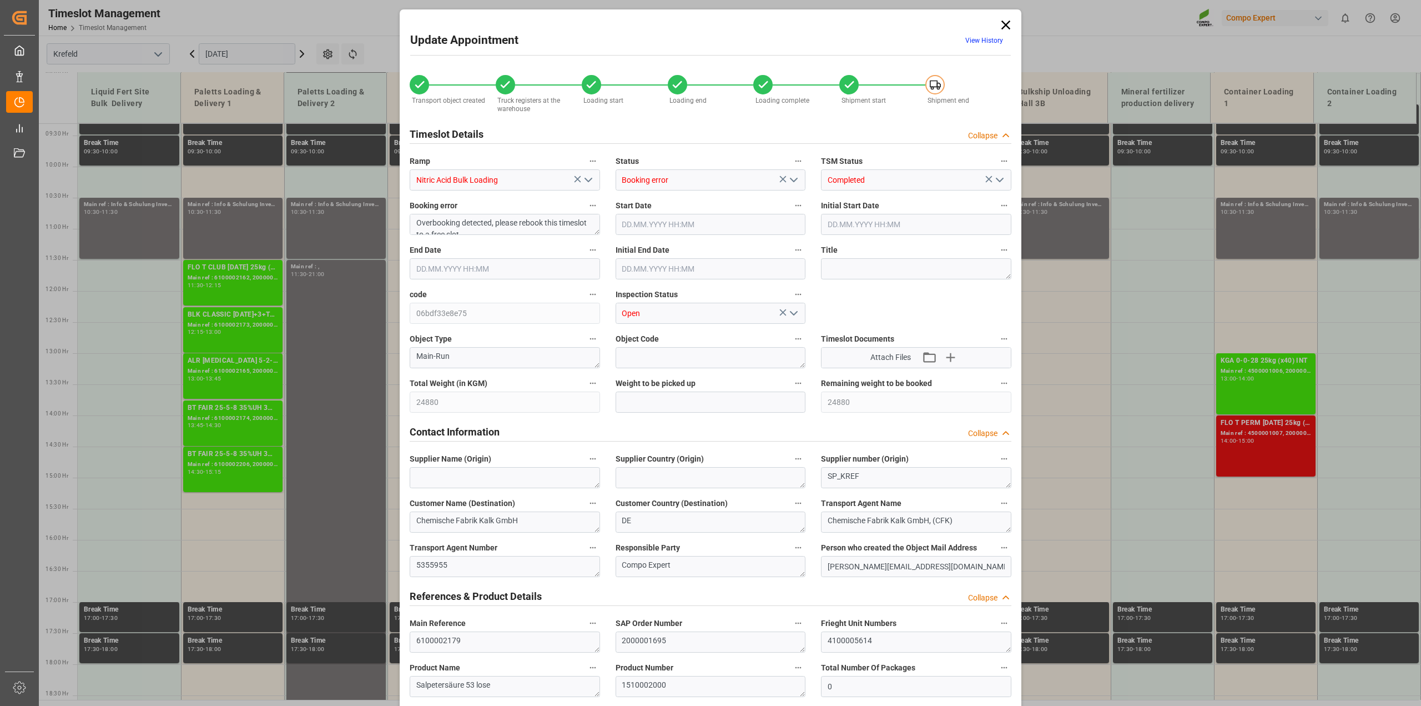
type input "25.09.2025 12:27"
type input "24.09.2025 08:50"
drag, startPoint x: 467, startPoint y: 637, endPoint x: 354, endPoint y: 632, distance: 114.0
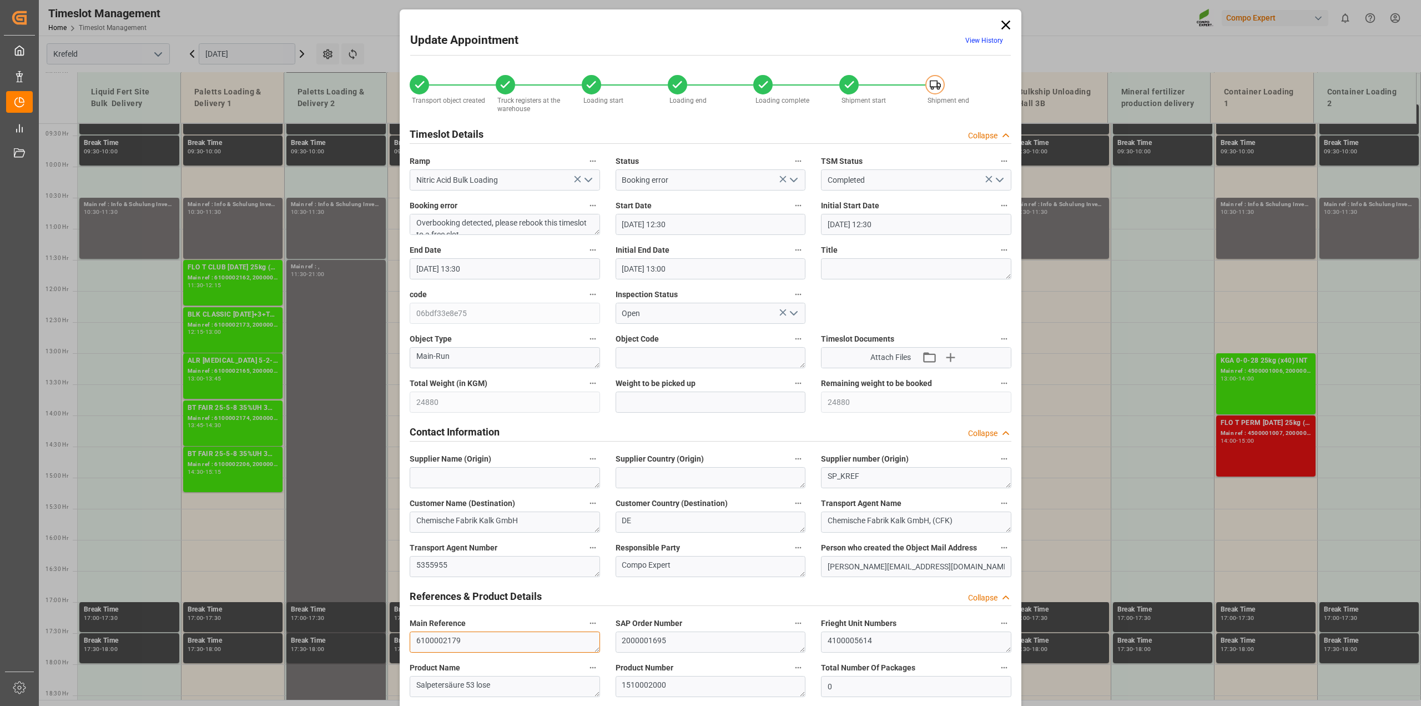
click at [354, 508] on div "Update Appointment View History Transport object created Truck registers at the…" at bounding box center [710, 353] width 1421 height 706
drag, startPoint x: 1005, startPoint y: 22, endPoint x: 934, endPoint y: 102, distance: 106.9
click at [777, 22] on icon at bounding box center [1006, 25] width 16 height 16
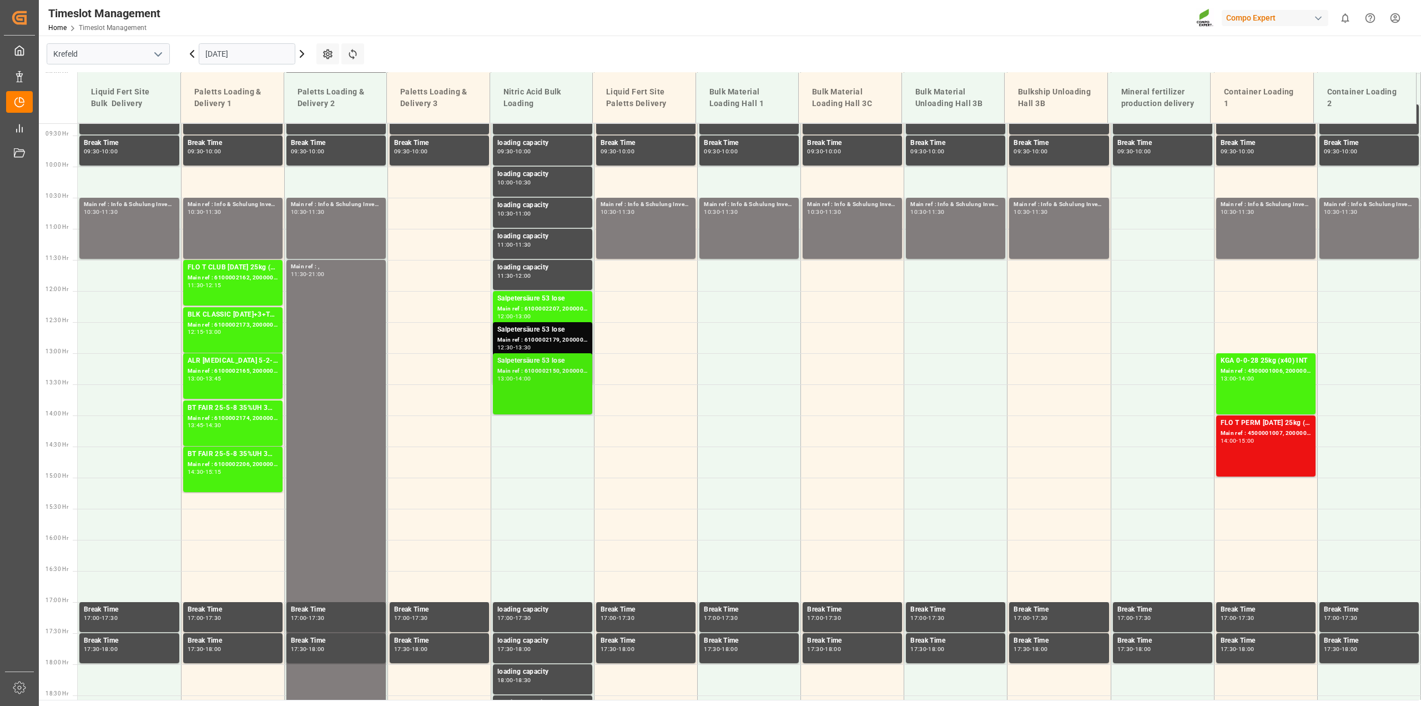
click at [534, 371] on div "Main ref : 6100002150, 2000001674" at bounding box center [542, 370] width 90 height 9
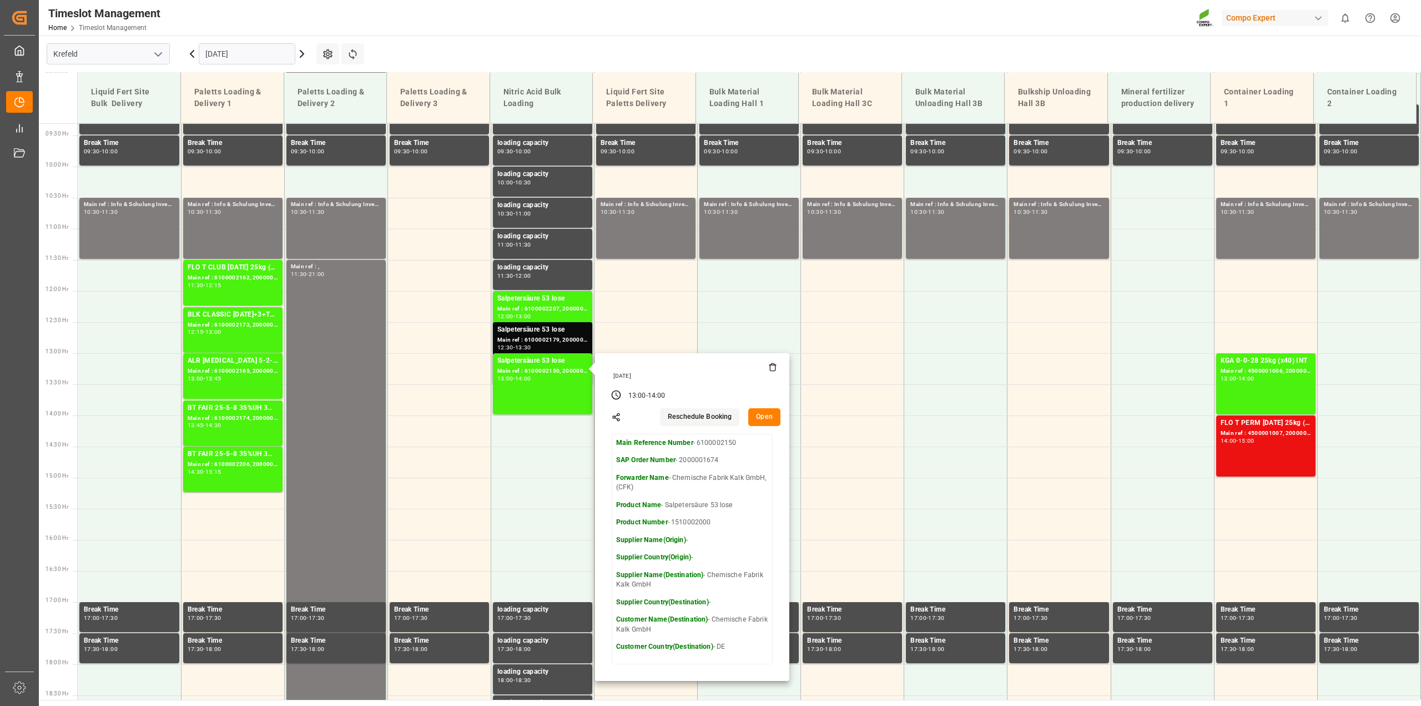
click at [761, 415] on button "Open" at bounding box center [764, 417] width 32 height 18
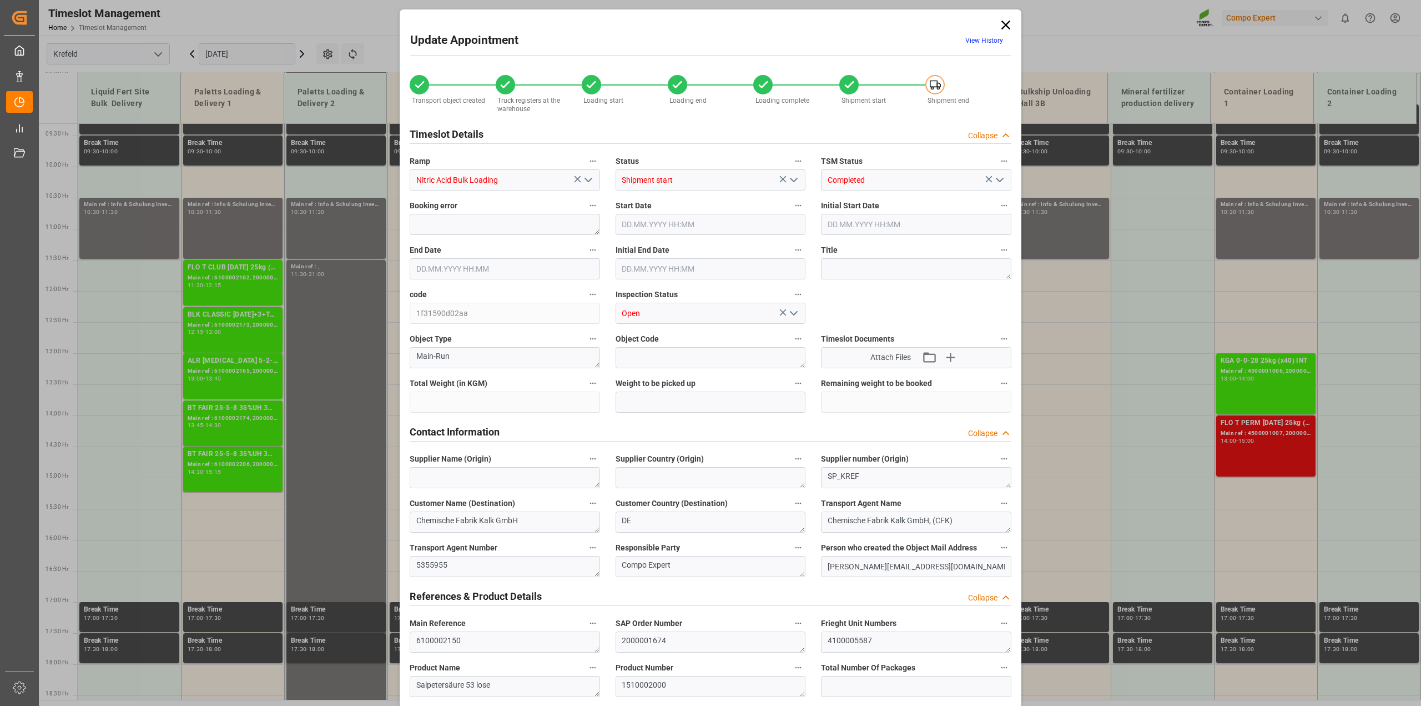
type input "19900"
type input "0"
type input "25.09.2025 13:00"
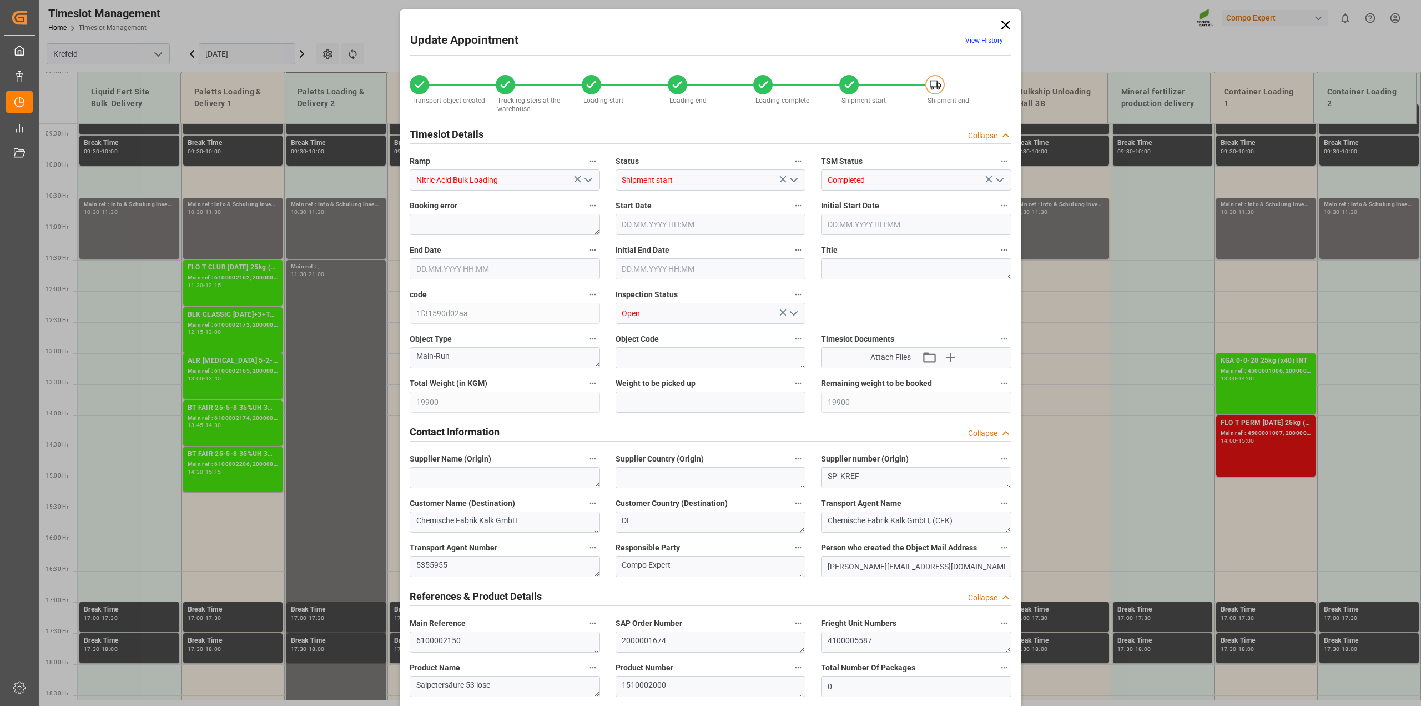
type input "25.09.2025 14:00"
type input "25.09.2025 13:30"
type input "22.09.2025 12:02"
type input "25.09.2025 13:25"
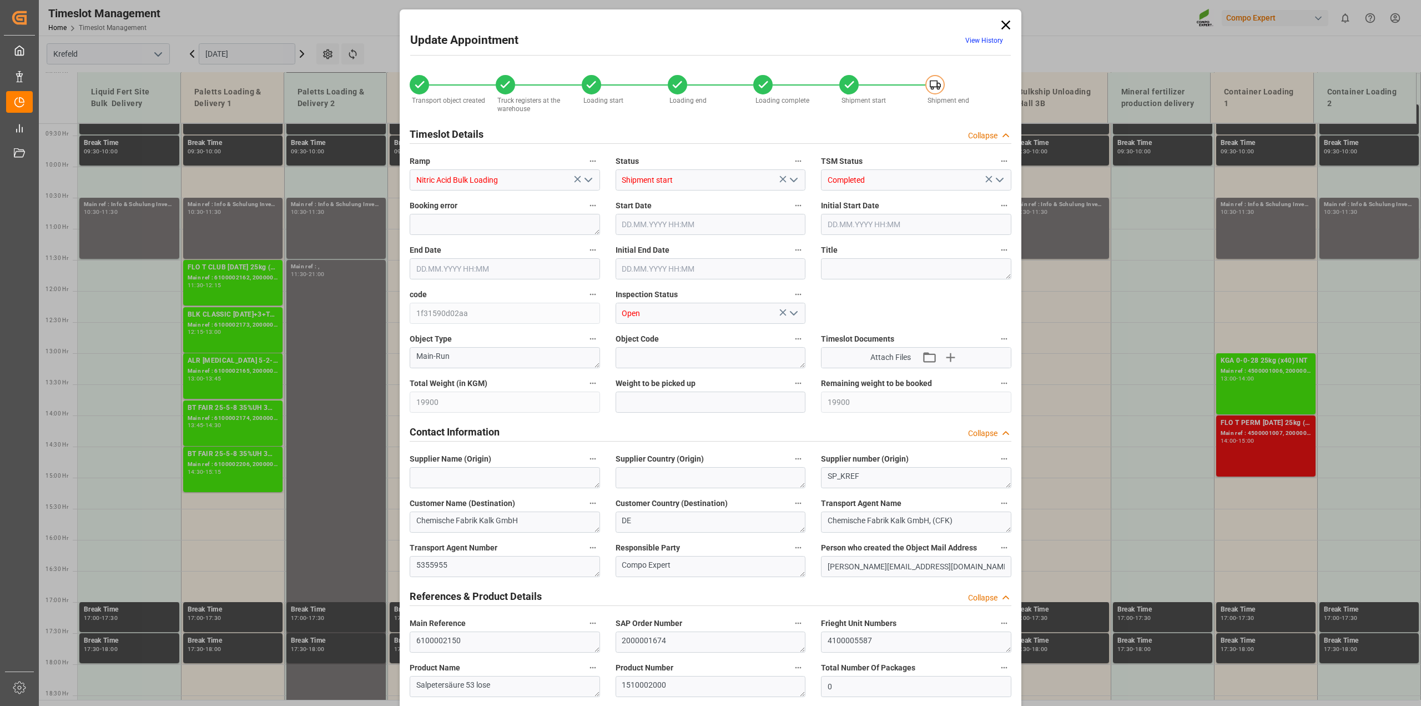
type input "25.09.2025 13:25"
type input "25.09.2025 13:26"
type input "23.09.2025 12:20"
drag, startPoint x: 457, startPoint y: 638, endPoint x: 354, endPoint y: 632, distance: 103.5
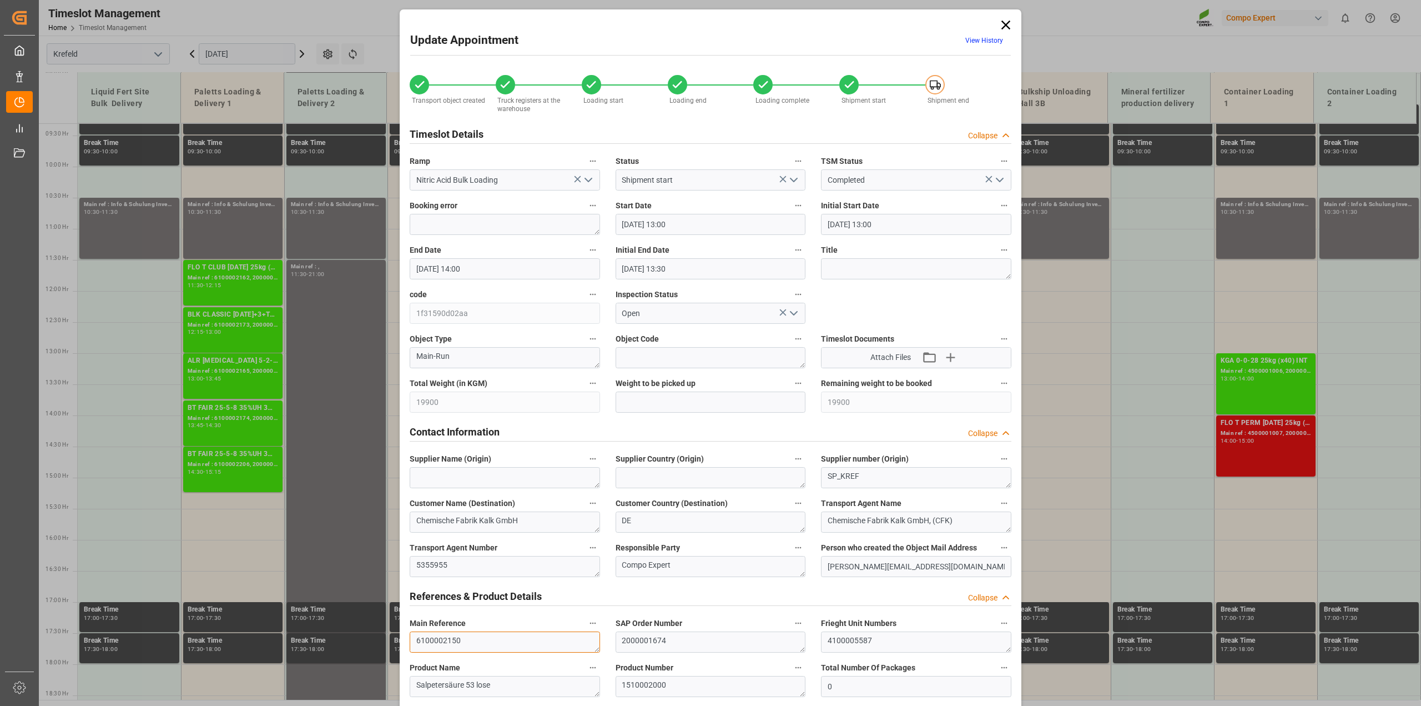
click at [354, 508] on div "Update Appointment View History Transport object created Truck registers at the…" at bounding box center [710, 353] width 1421 height 706
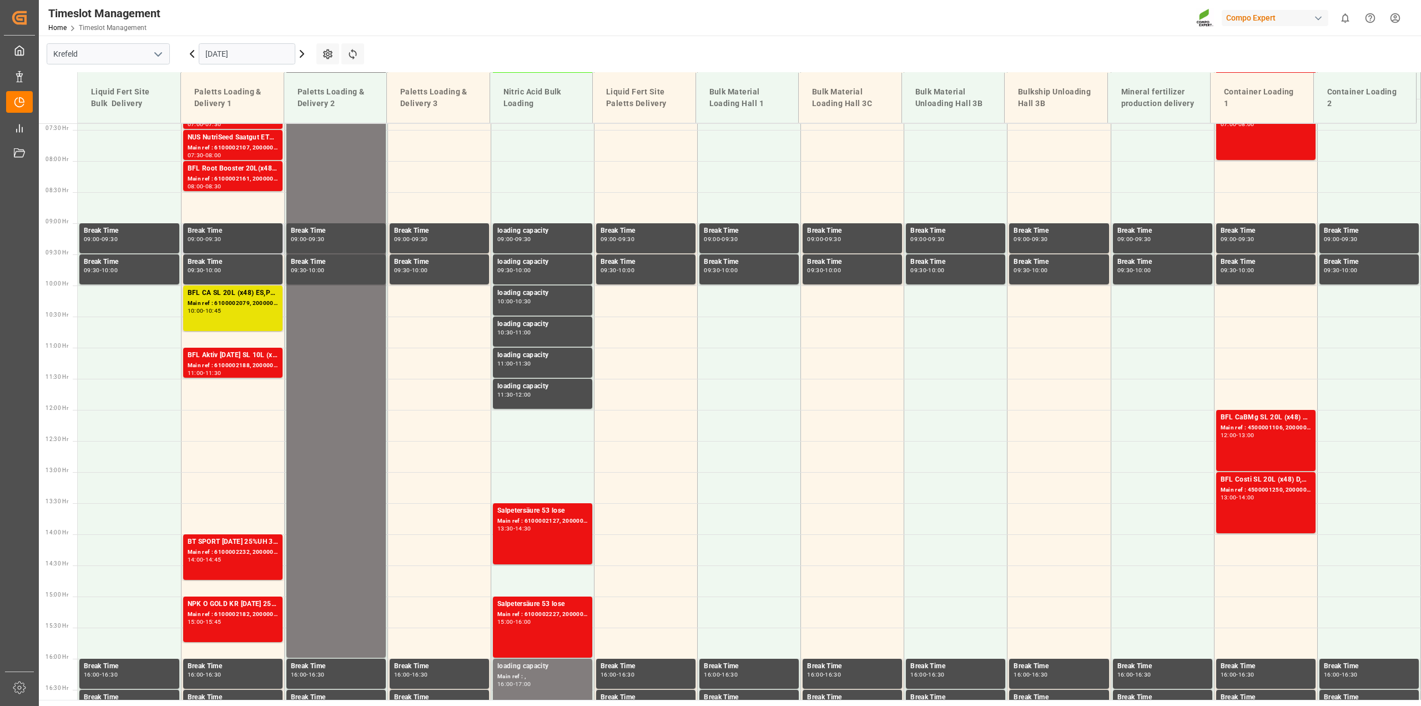
scroll to position [475, 0]
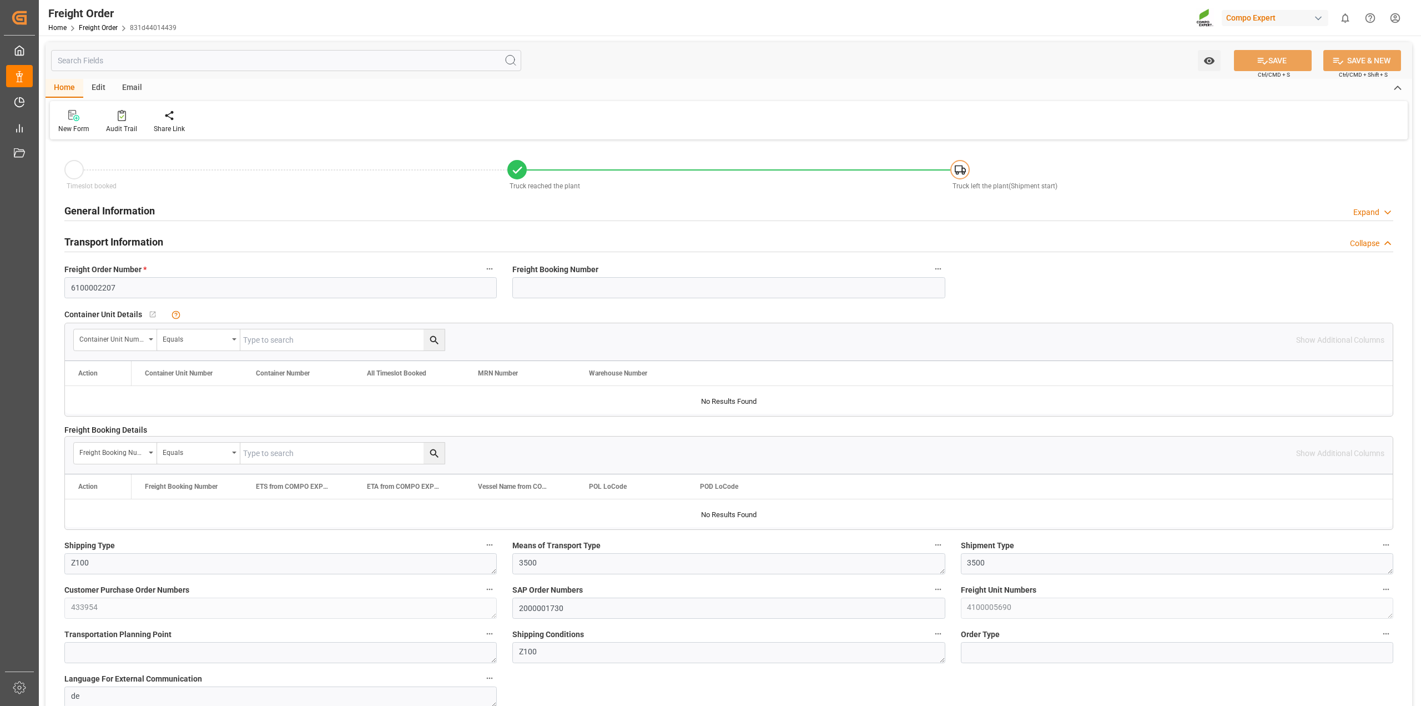
type input "0"
type input "20900"
type input "0"
type input "[DATE] 01:00"
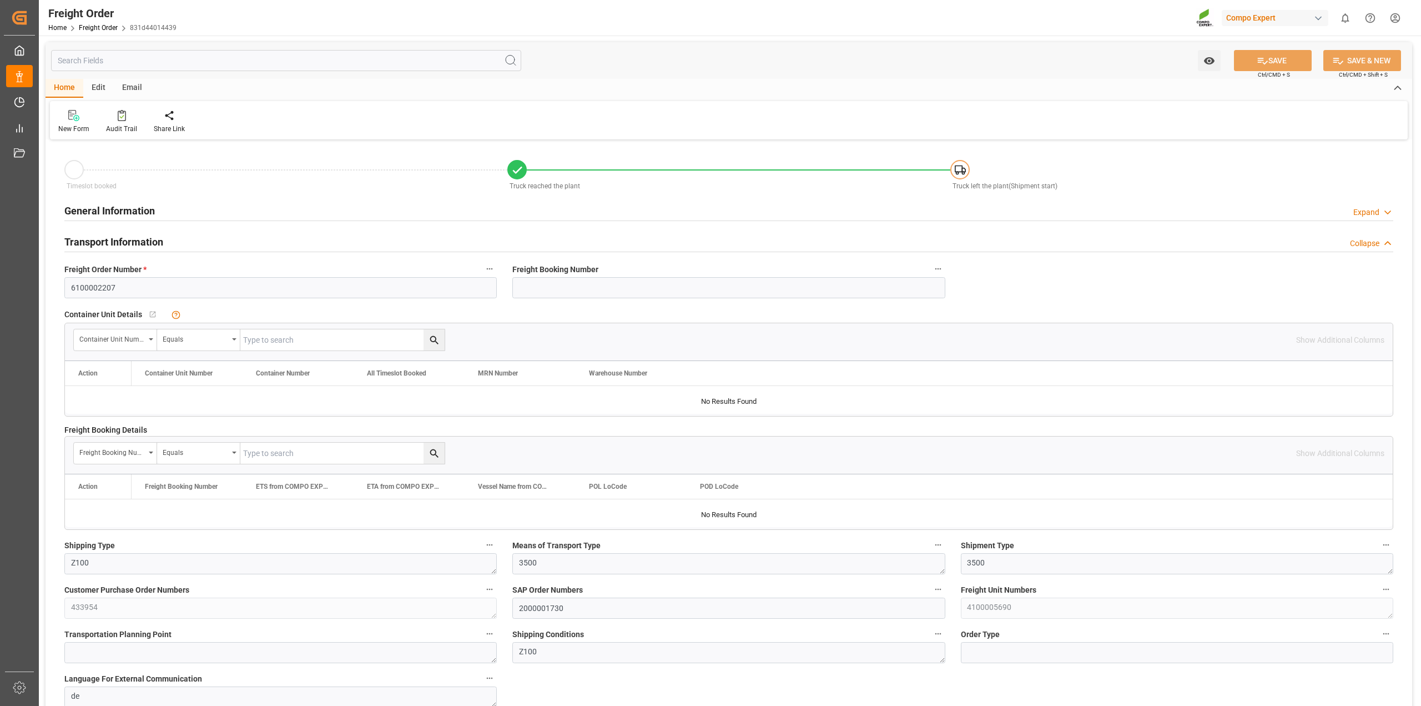
type input "[DATE] 13:04"
type input "[DATE] 14:11"
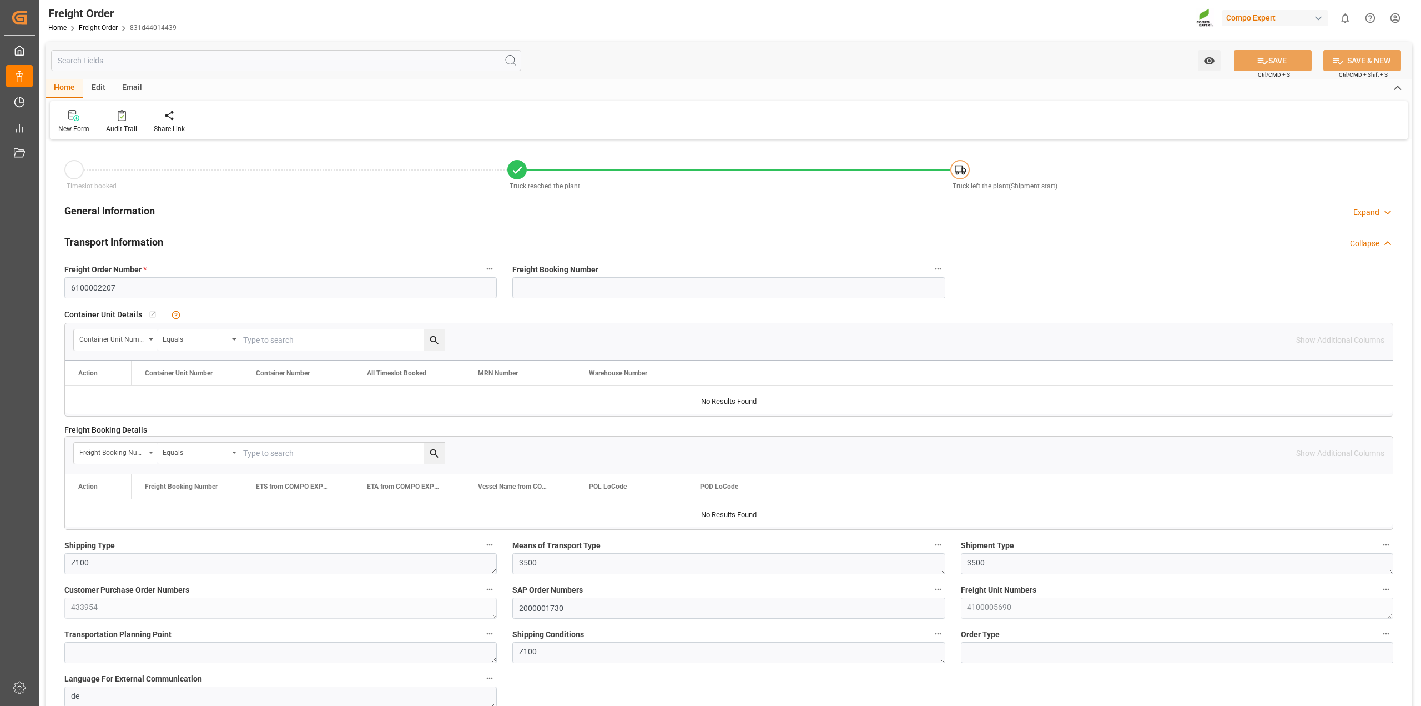
type input "[DATE] 14:12"
click at [328, 209] on div "General Information Expand" at bounding box center [728, 209] width 1329 height 21
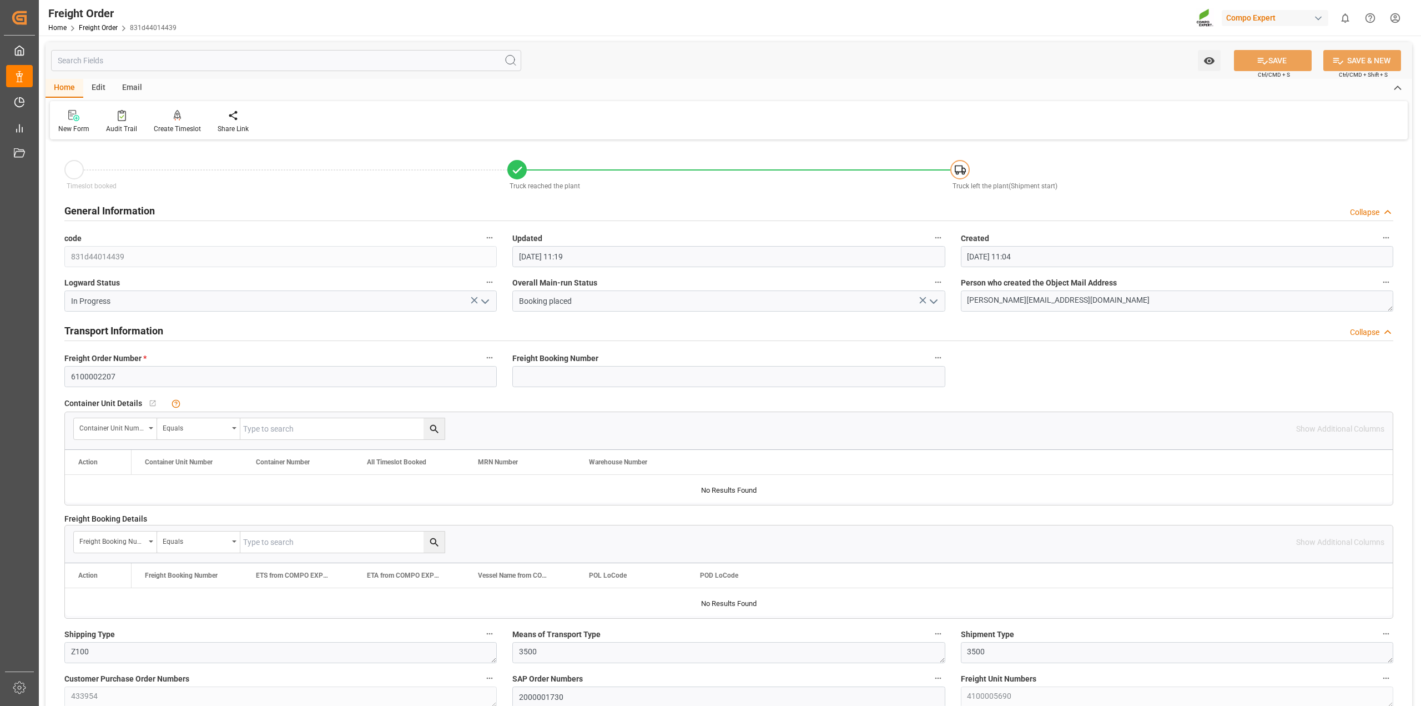
click at [212, 63] on input "text" at bounding box center [286, 60] width 470 height 21
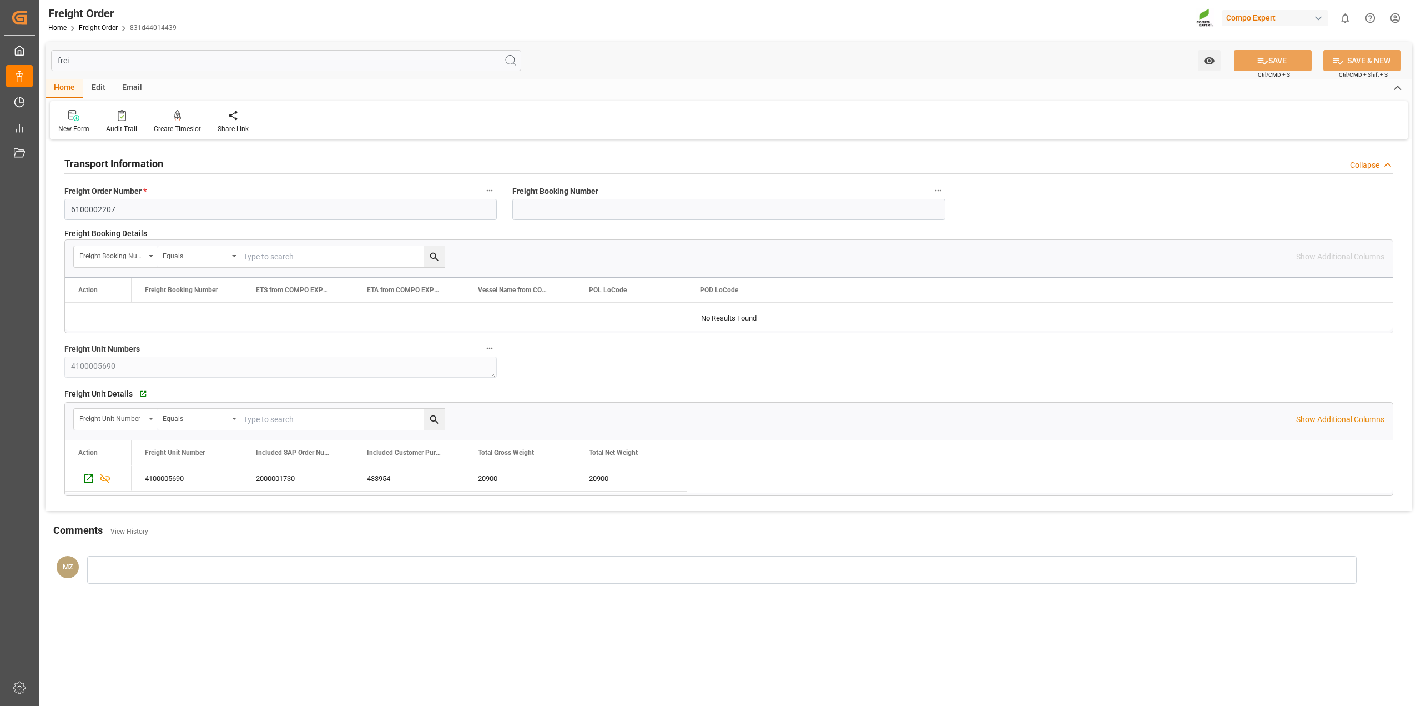
type input "freig"
drag, startPoint x: 62, startPoint y: 57, endPoint x: 34, endPoint y: 54, distance: 27.8
click at [34, 54] on div "Created by potrace 1.15, written by [PERSON_NAME] [DATE]-[DATE] Created by potr…" at bounding box center [710, 353] width 1421 height 706
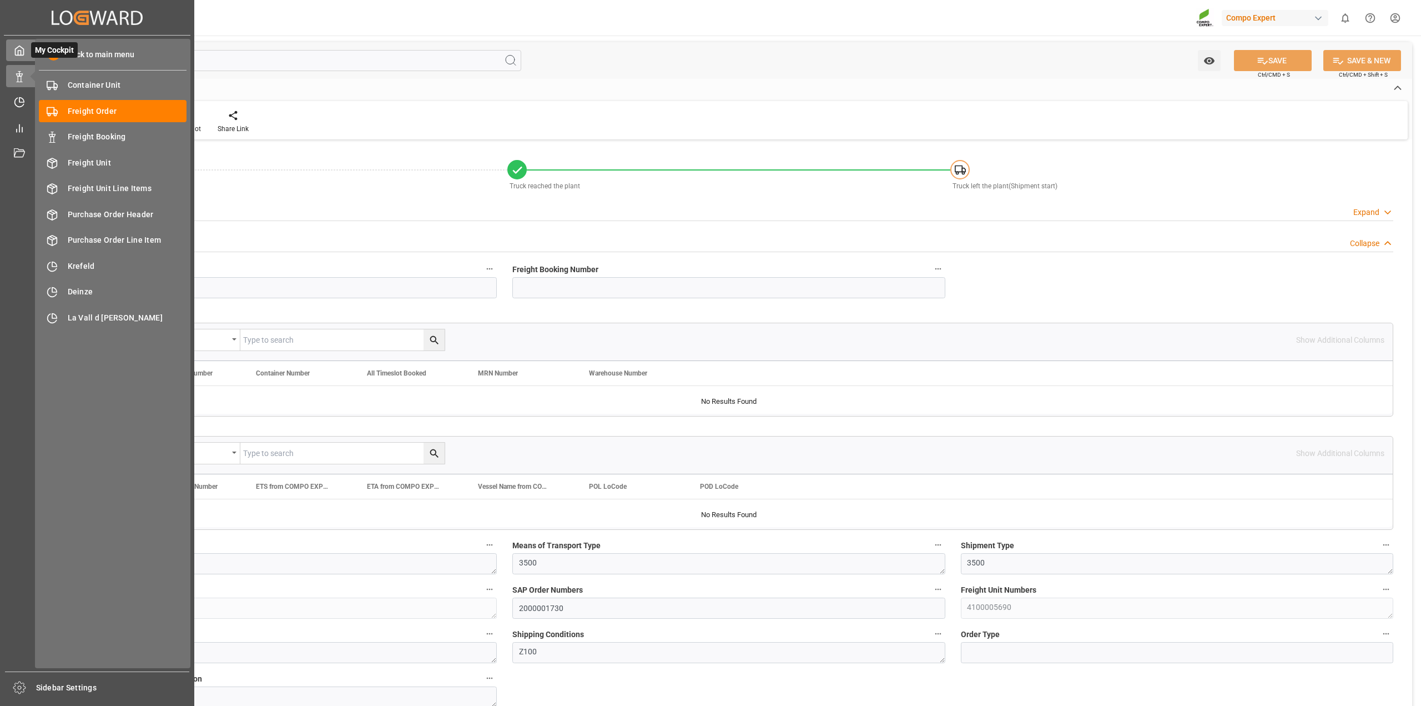
type input "[DATE] 01:00"
type input "[DATE] 13:04"
type input "[DATE] 14:11"
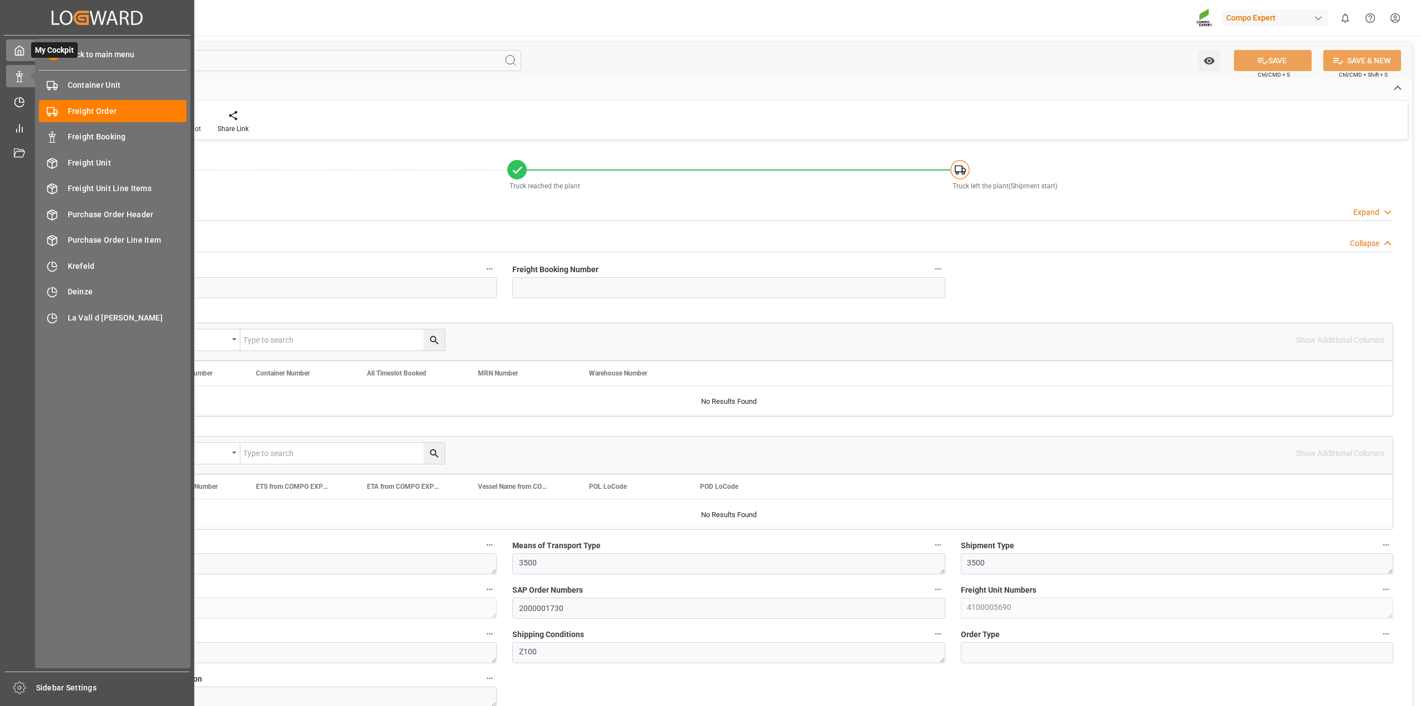
type input "[DATE] 14:11"
type input "[DATE] 14:12"
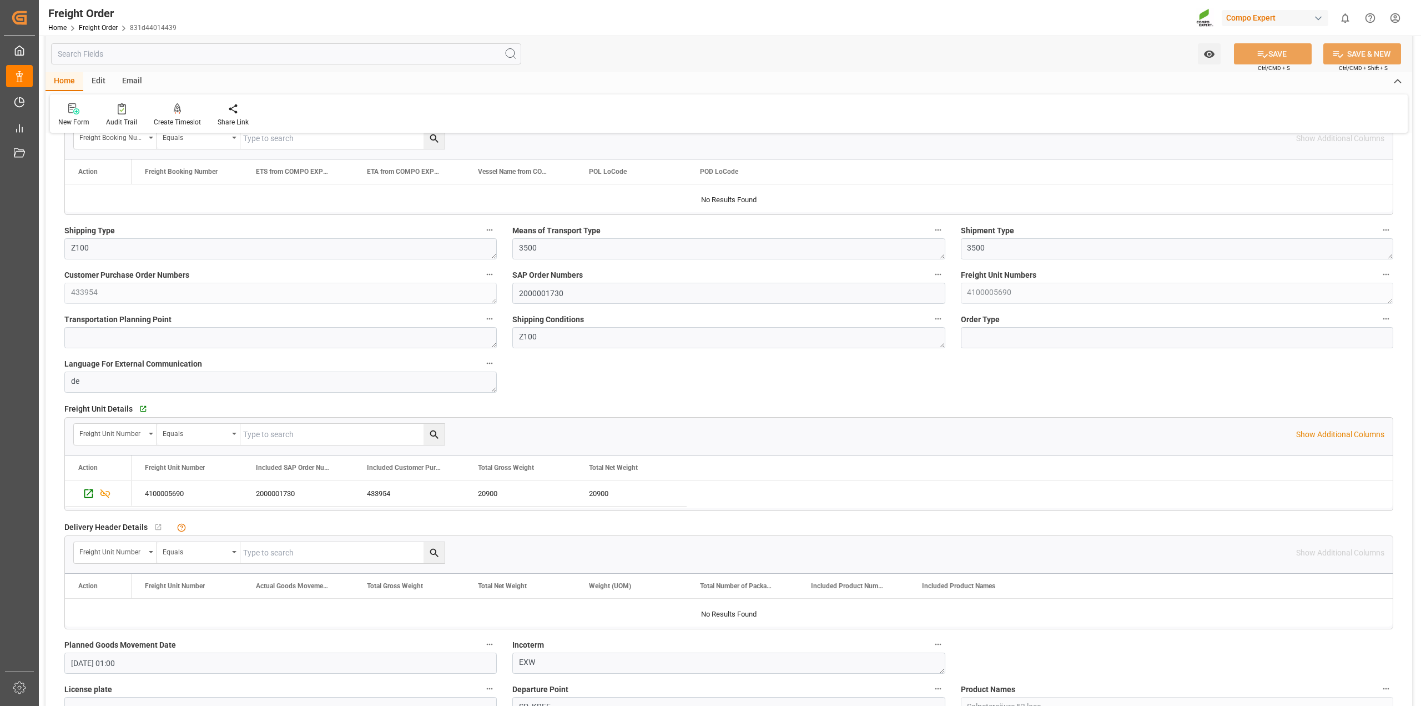
scroll to position [347, 0]
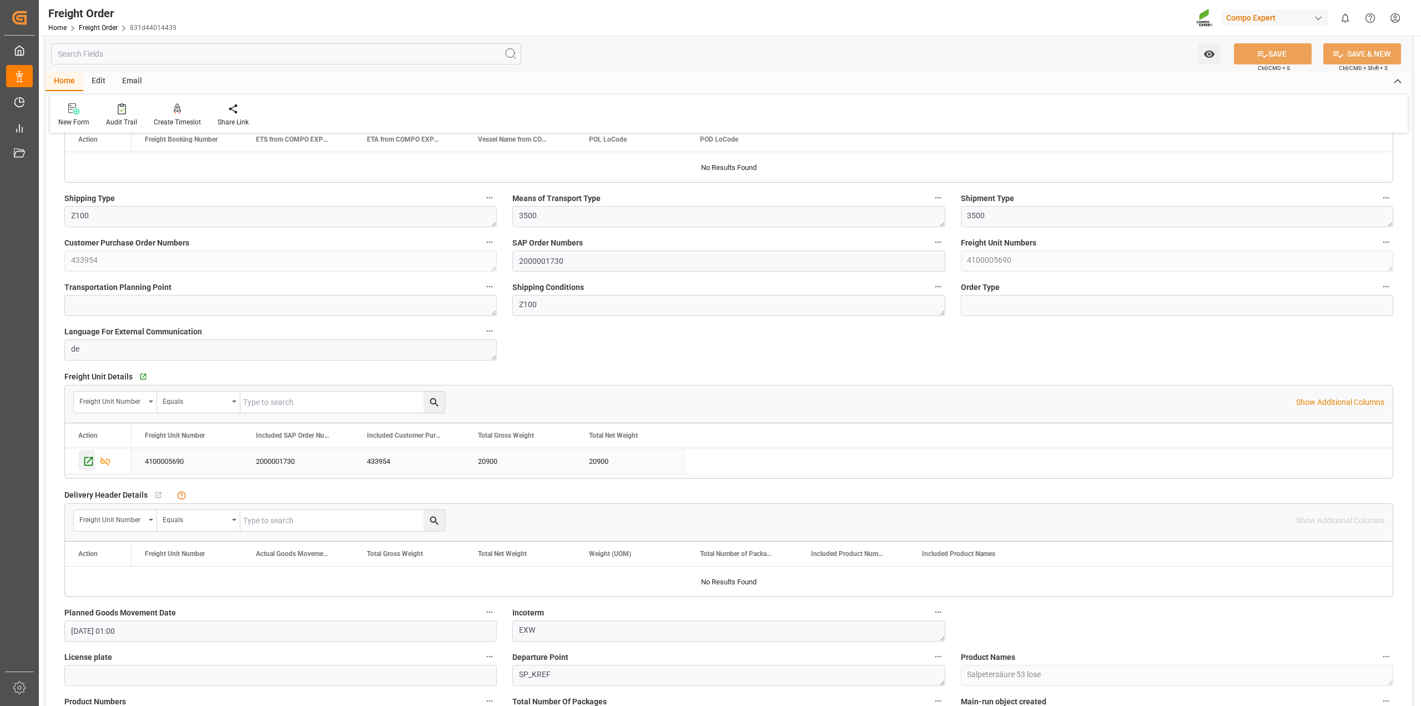
click at [84, 462] on icon "Press SPACE to select this row." at bounding box center [88, 461] width 9 height 9
